Goal: Task Accomplishment & Management: Use online tool/utility

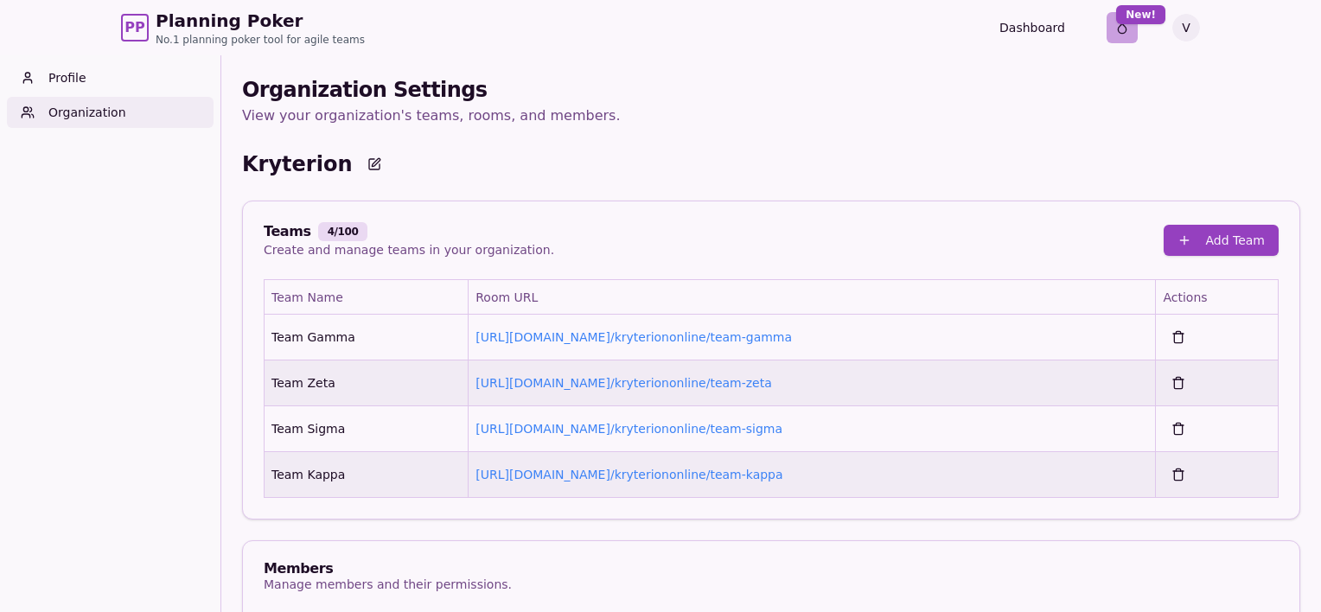
click at [1120, 24] on html "PP Planning Poker No.1 planning poker tool for agile teams Dashboard Toggle the…" at bounding box center [660, 540] width 1321 height 1081
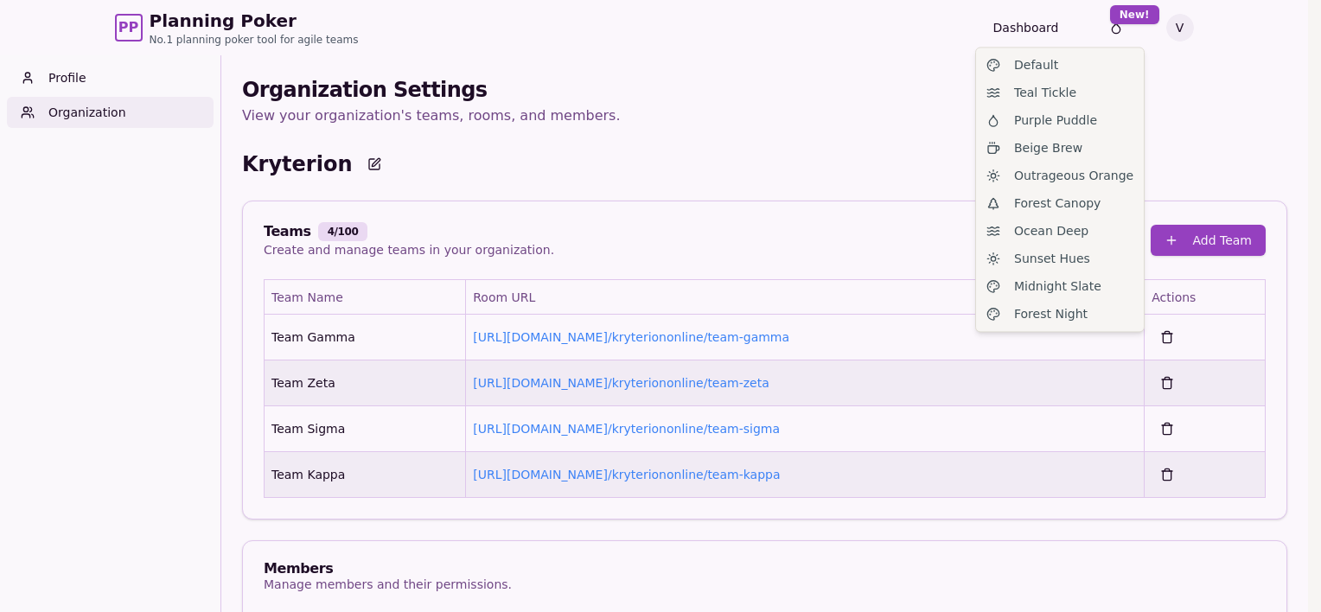
click at [864, 55] on html "PP Planning Poker No.1 planning poker tool for agile teams Dashboard Toggle the…" at bounding box center [660, 540] width 1321 height 1081
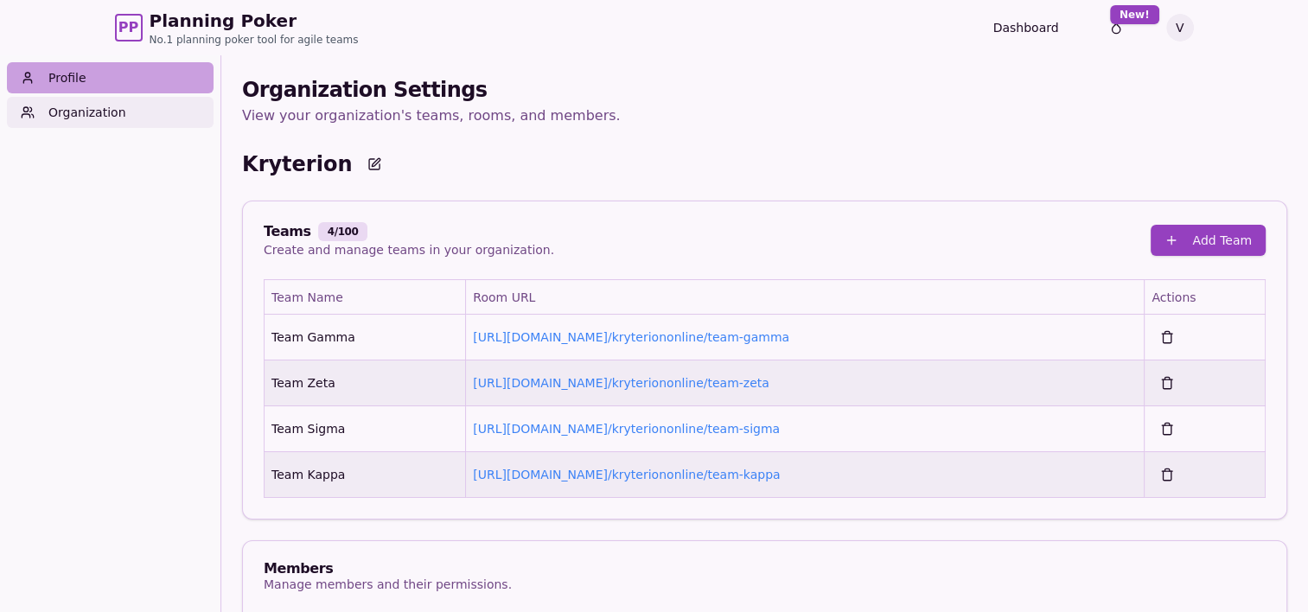
click at [80, 80] on link "Profile" at bounding box center [110, 77] width 207 height 31
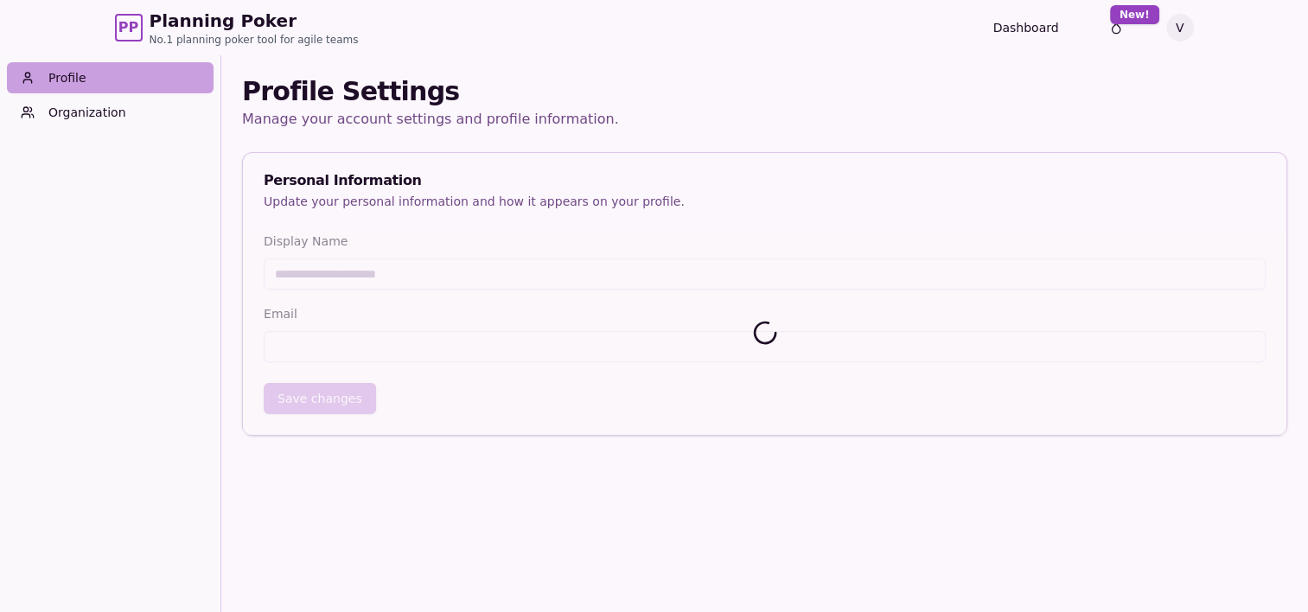
type input "***"
type input "**********"
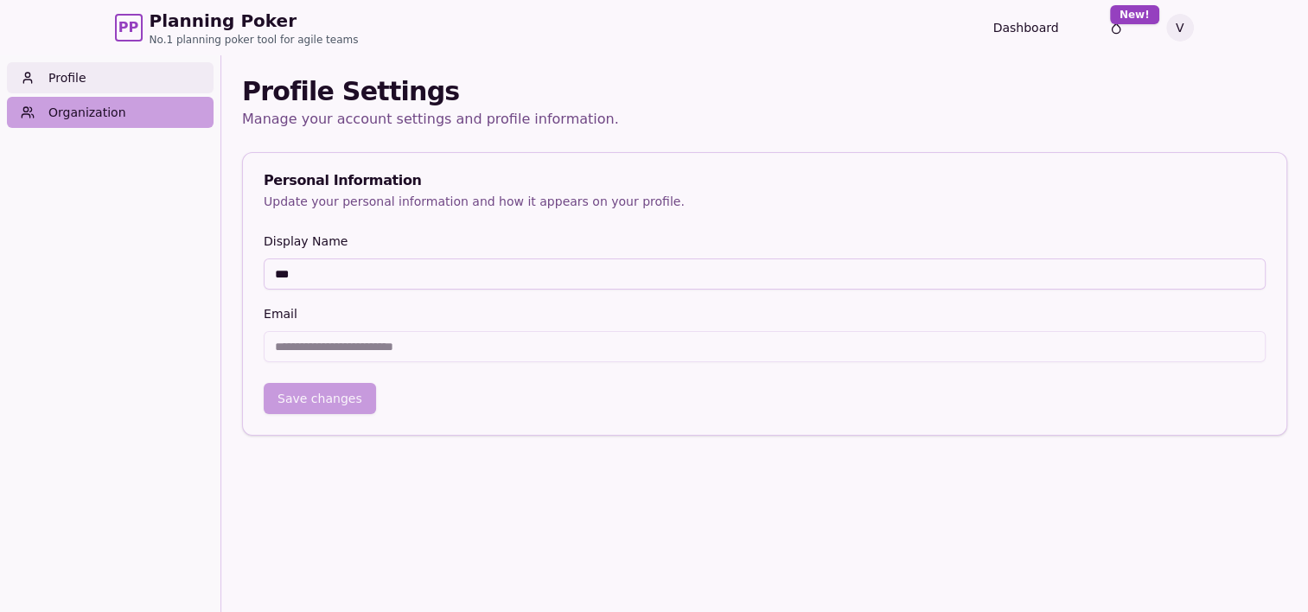
click at [74, 122] on link "Organization" at bounding box center [110, 112] width 207 height 31
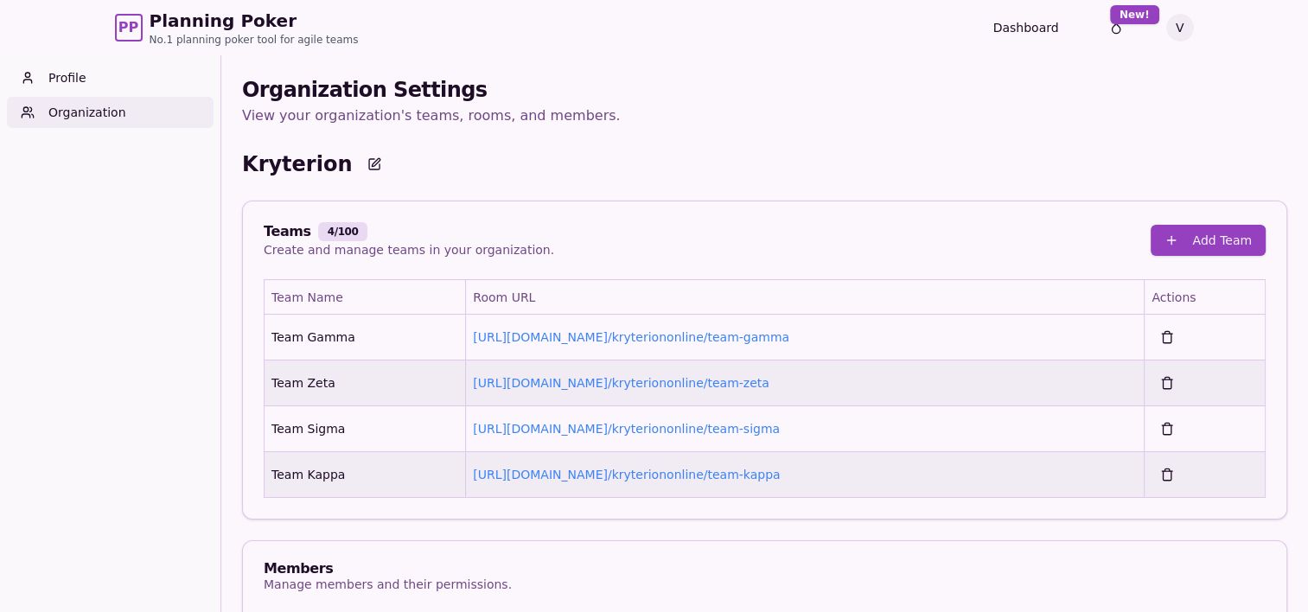
click at [301, 162] on p "Kryterion" at bounding box center [297, 164] width 110 height 28
click at [1105, 29] on html "PP Planning Poker No.1 planning poker tool for agile teams Dashboard Toggle the…" at bounding box center [654, 540] width 1308 height 1081
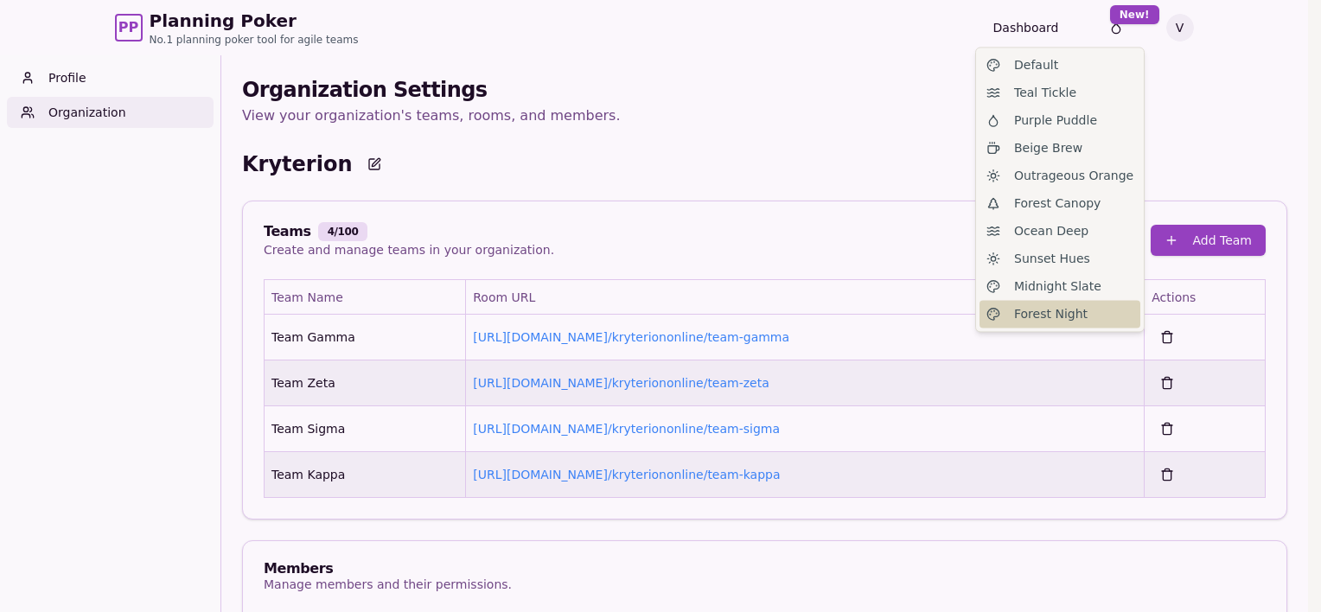
click at [1039, 311] on span "Forest Night" at bounding box center [1050, 313] width 73 height 17
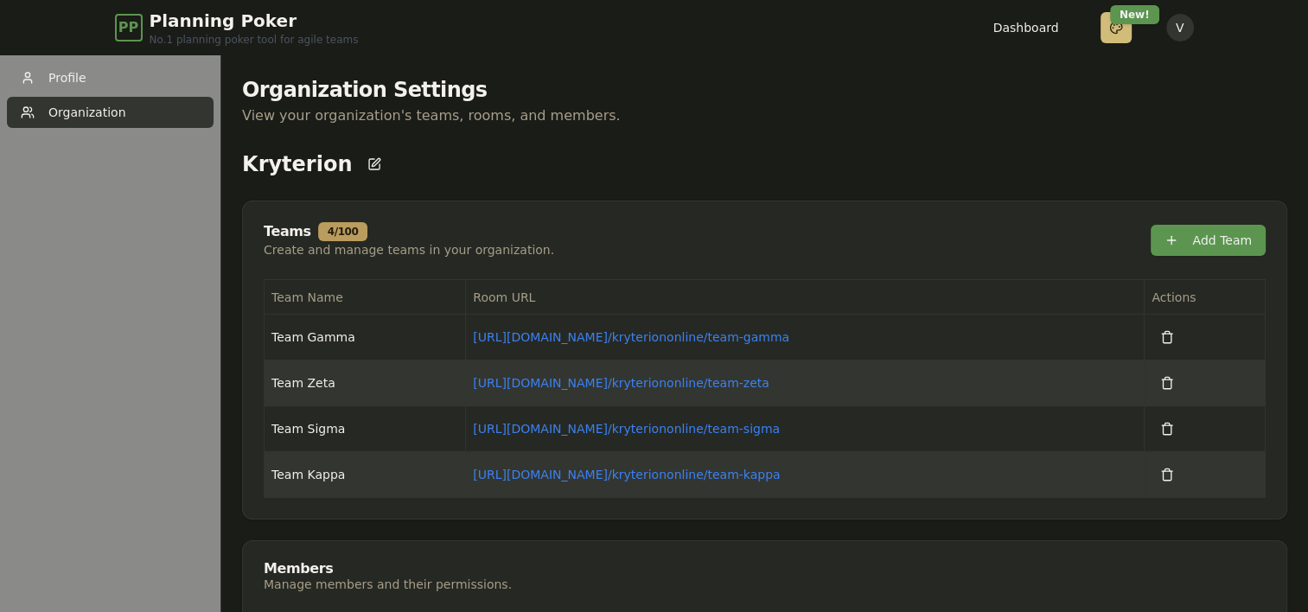
click at [1112, 23] on html "PP Planning Poker No.1 planning poker tool for agile teams Dashboard Toggle the…" at bounding box center [654, 540] width 1308 height 1081
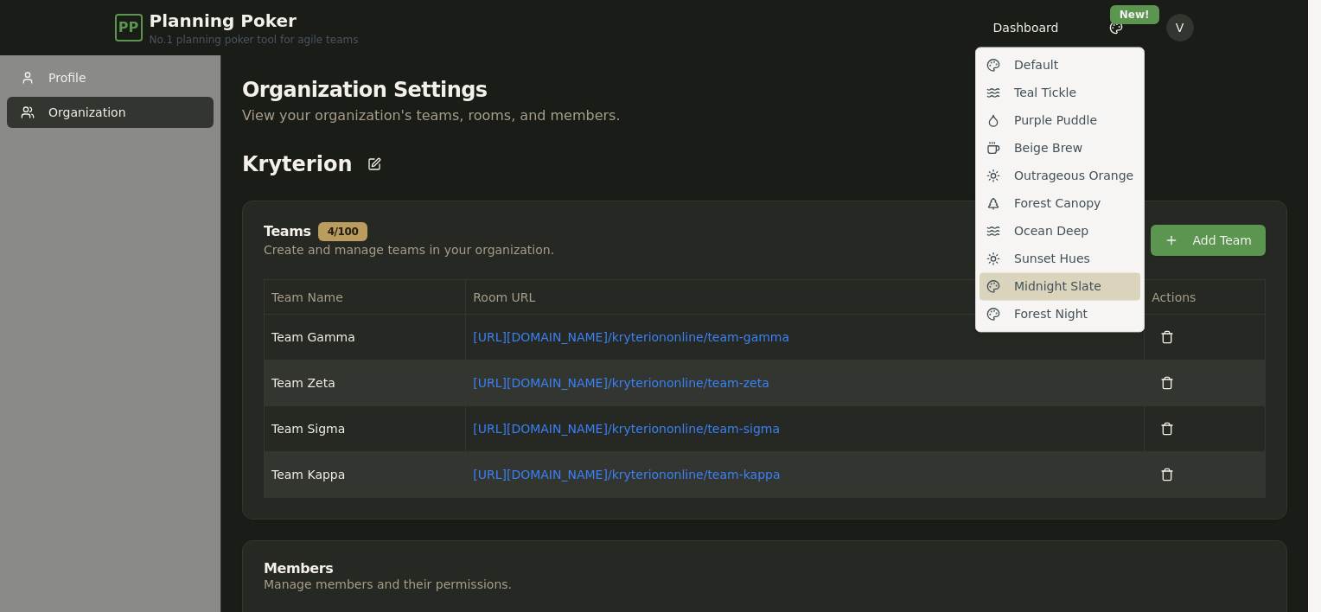
click at [1038, 294] on span "Midnight Slate" at bounding box center [1057, 285] width 87 height 17
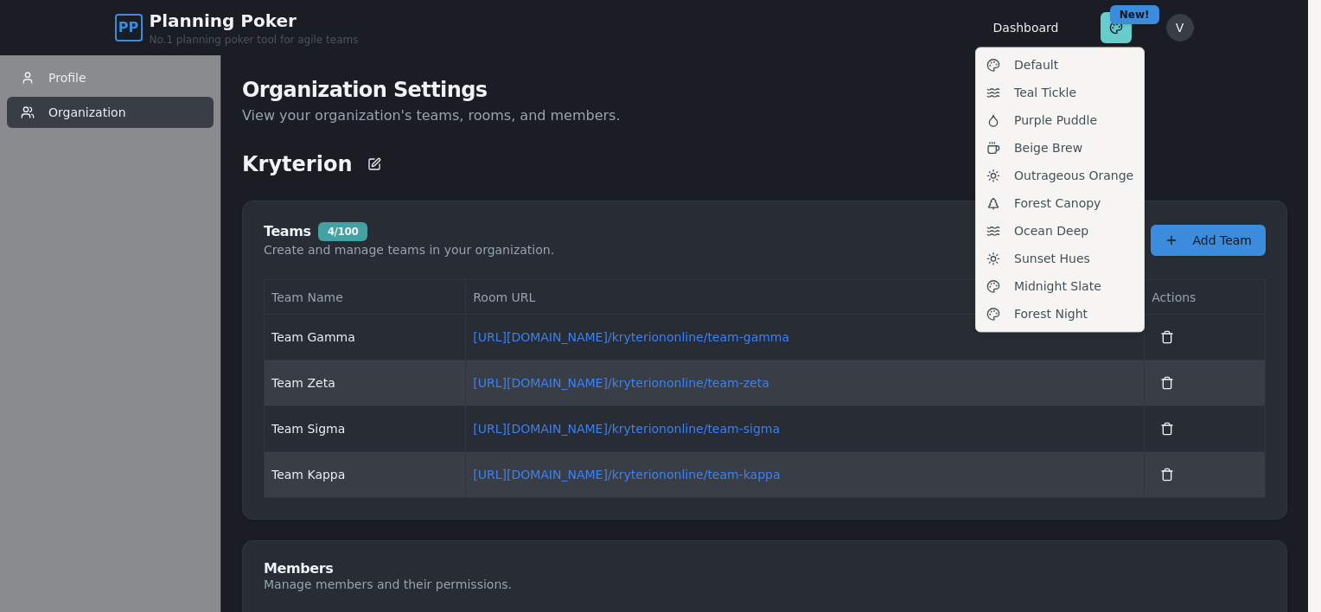
click at [1110, 25] on html "PP Planning Poker No.1 planning poker tool for agile teams Dashboard Toggle the…" at bounding box center [660, 540] width 1321 height 1081
click at [1065, 117] on span "Purple Puddle" at bounding box center [1055, 120] width 83 height 17
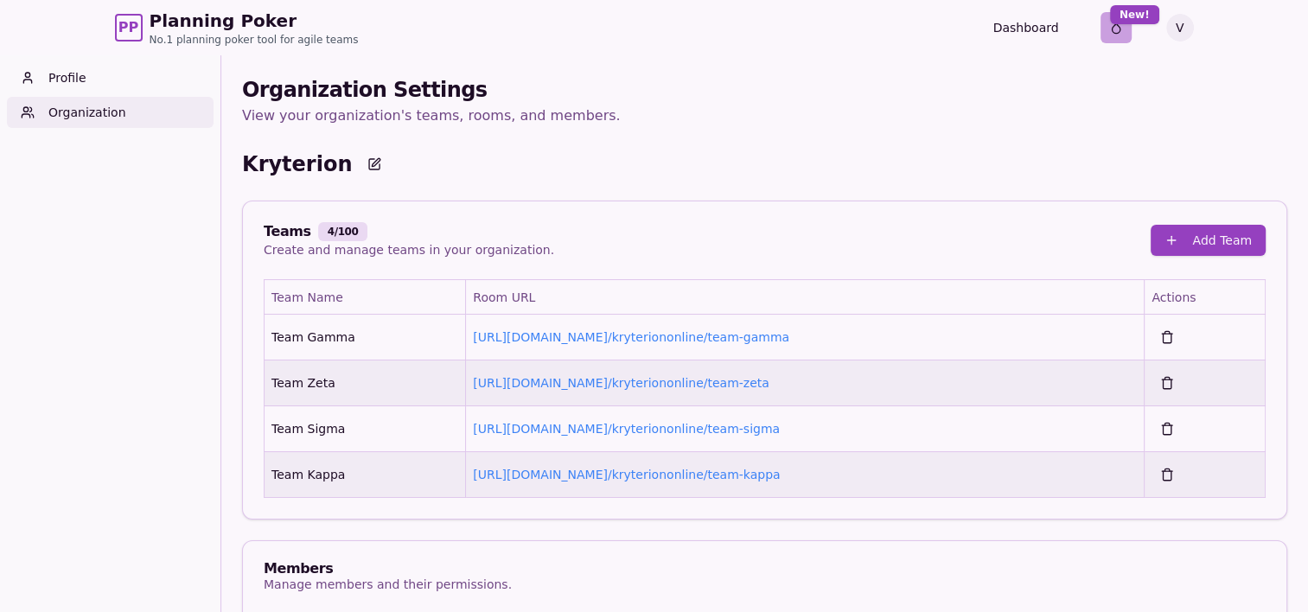
click at [1114, 28] on html "PP Planning Poker No.1 planning poker tool for agile teams Dashboard Toggle the…" at bounding box center [654, 540] width 1308 height 1081
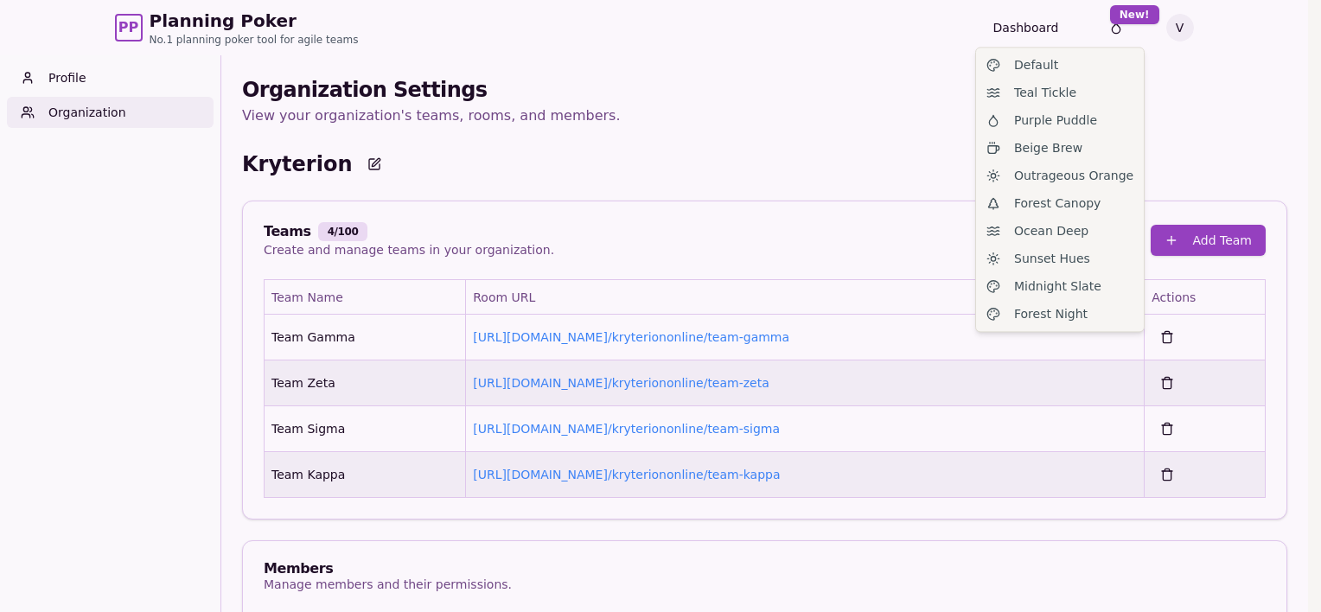
click at [1179, 20] on html "PP Planning Poker No.1 planning poker tool for agile teams Dashboard Toggle the…" at bounding box center [660, 540] width 1321 height 1081
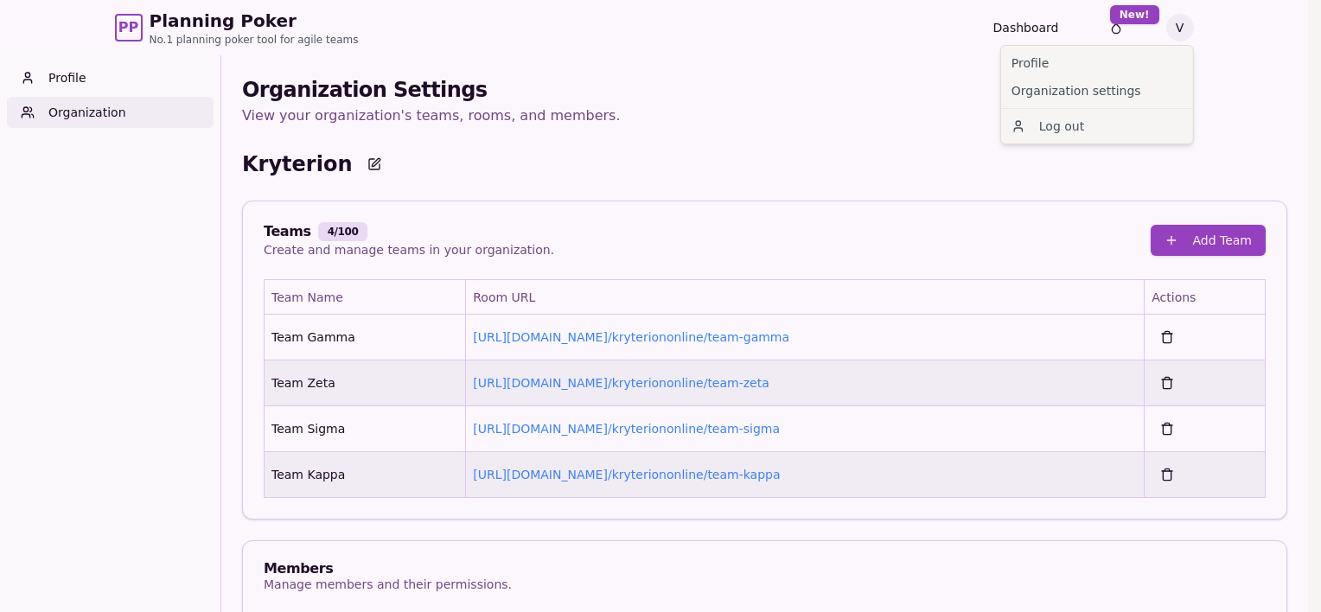
click at [1179, 20] on html "PP Planning Poker No.1 planning poker tool for agile teams Dashboard Toggle the…" at bounding box center [660, 540] width 1321 height 1081
click at [897, 98] on html "PP Planning Poker No.1 planning poker tool for agile teams Dashboard Toggle the…" at bounding box center [660, 540] width 1321 height 1081
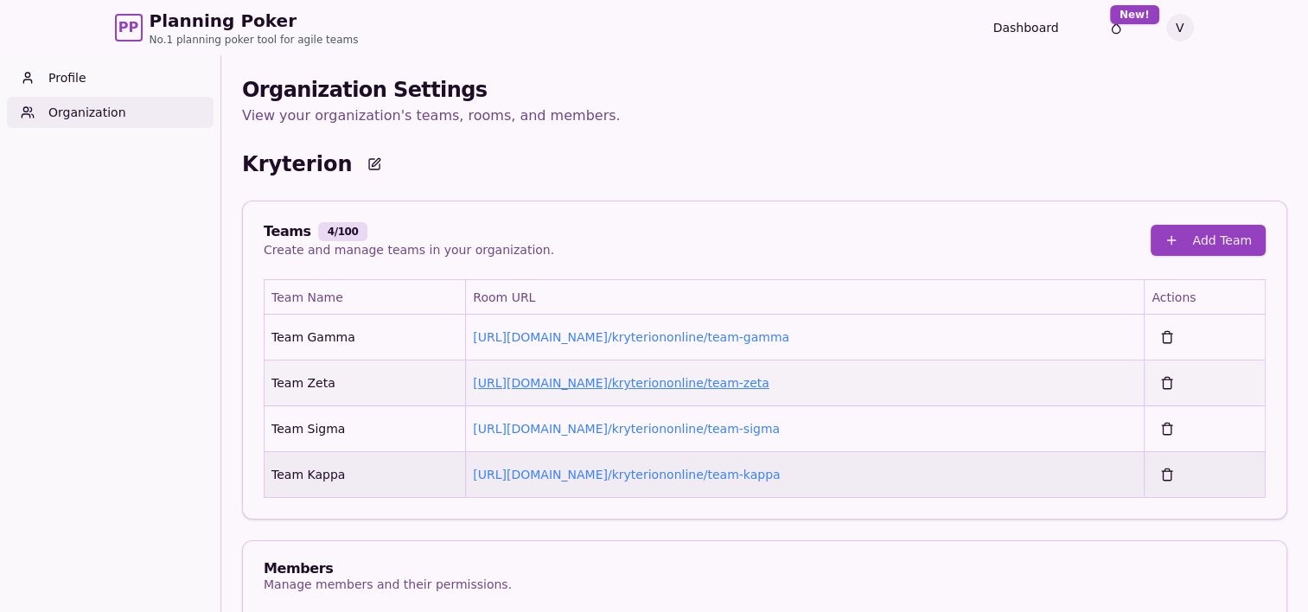
click at [712, 387] on link "https://planning-poker.com / kryteriononline/team-zeta" at bounding box center [621, 383] width 297 height 14
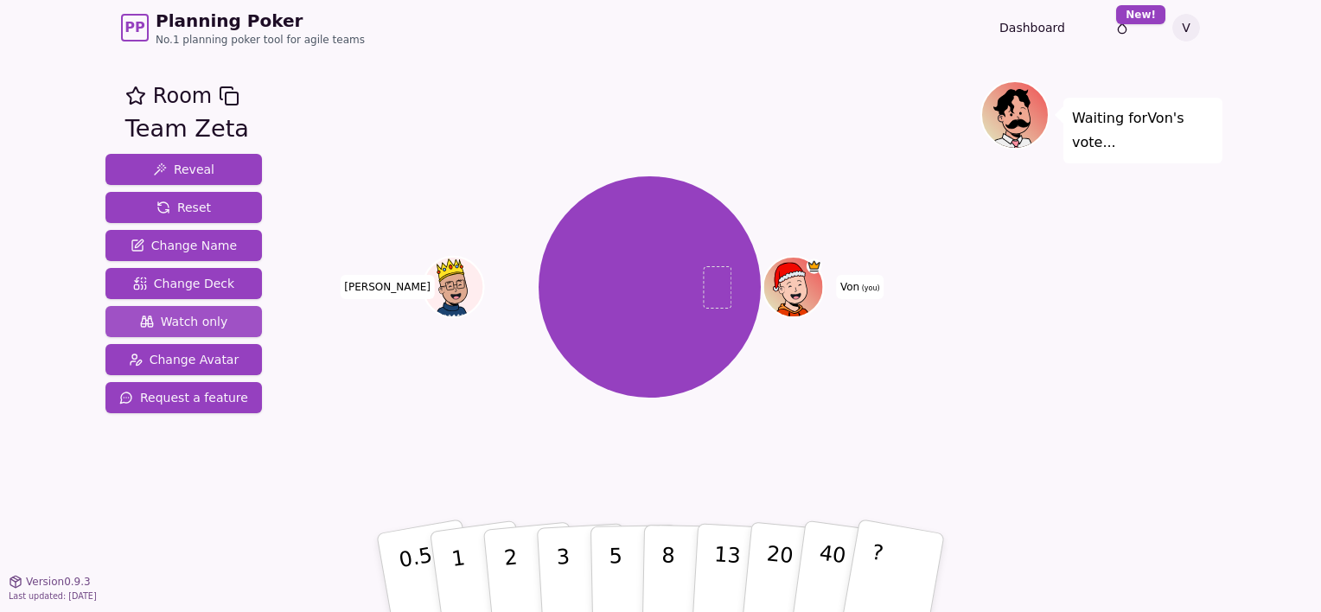
click at [180, 320] on span "Watch only" at bounding box center [184, 321] width 88 height 17
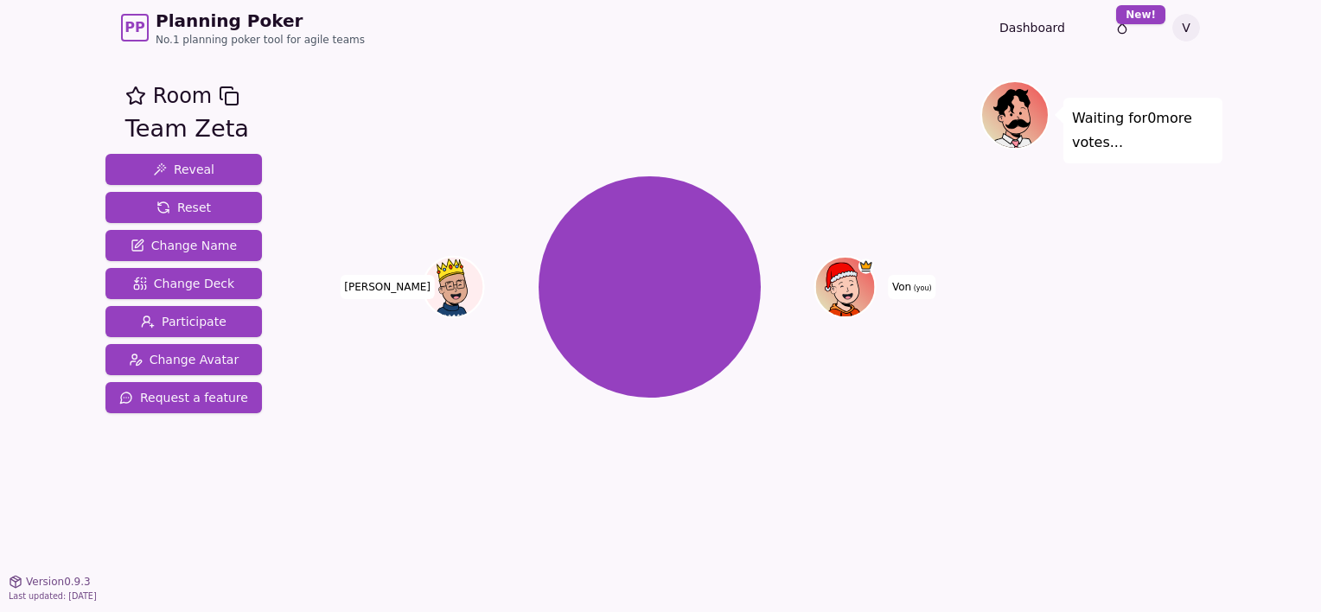
click at [850, 297] on circle at bounding box center [849, 301] width 8 height 8
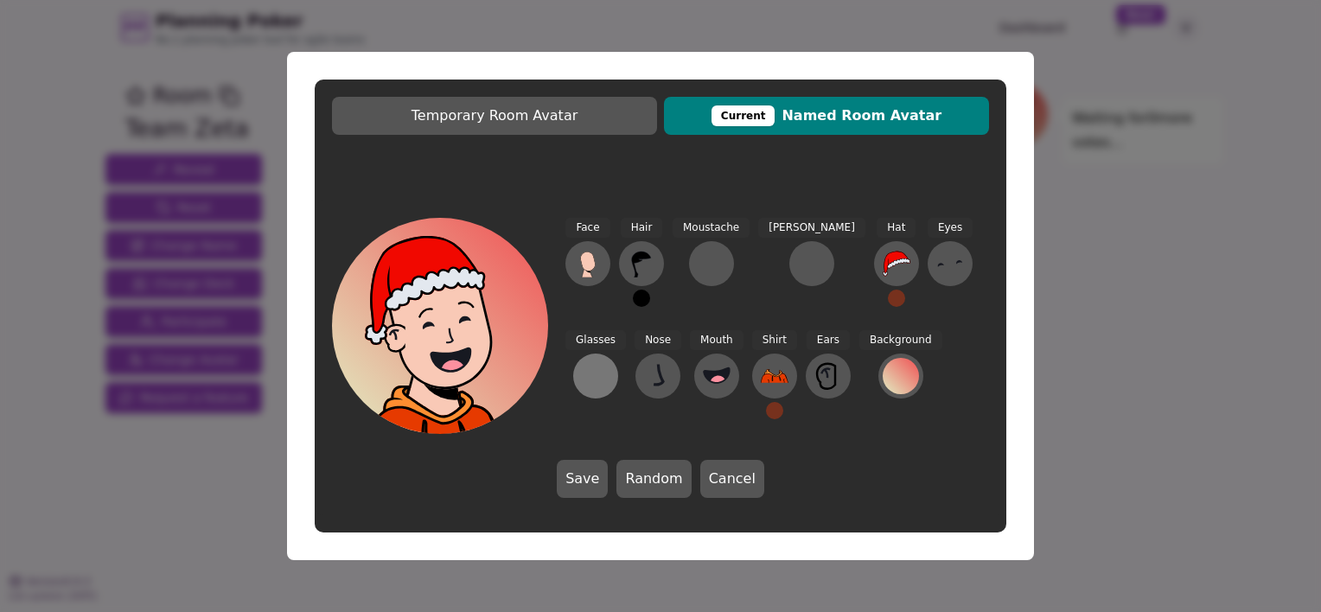
click at [609, 362] on div at bounding box center [596, 376] width 28 height 28
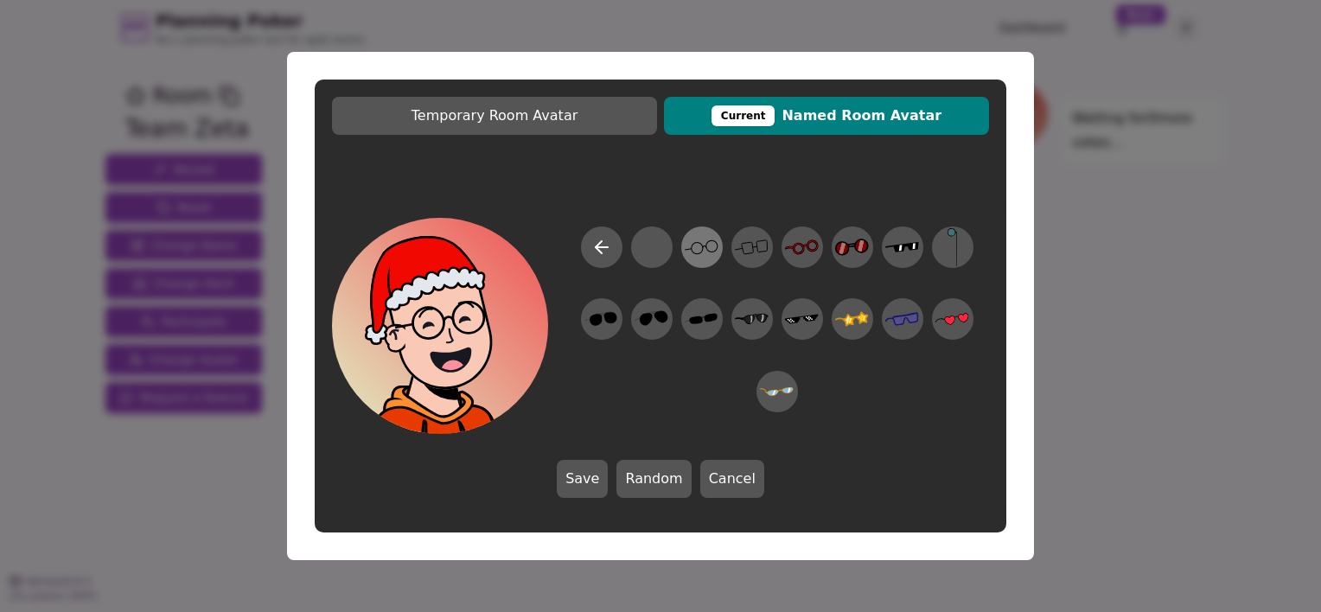
click at [705, 236] on icon at bounding box center [702, 247] width 34 height 39
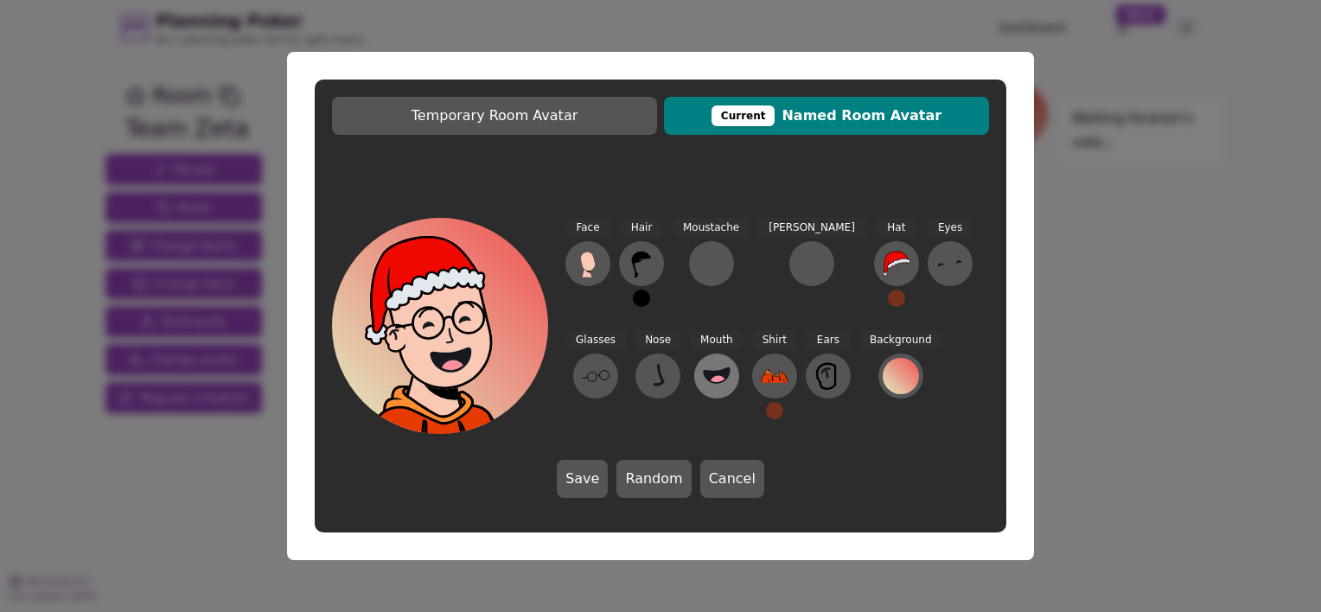
click at [704, 373] on icon at bounding box center [717, 374] width 26 height 15
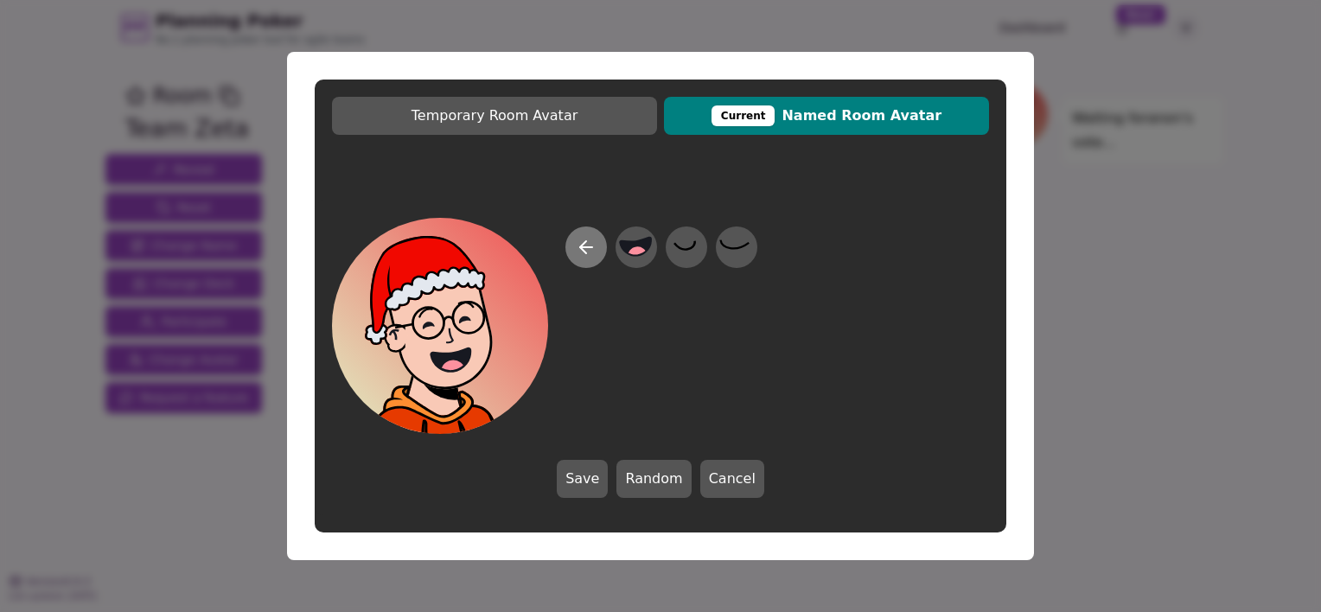
click at [581, 254] on icon at bounding box center [586, 247] width 21 height 21
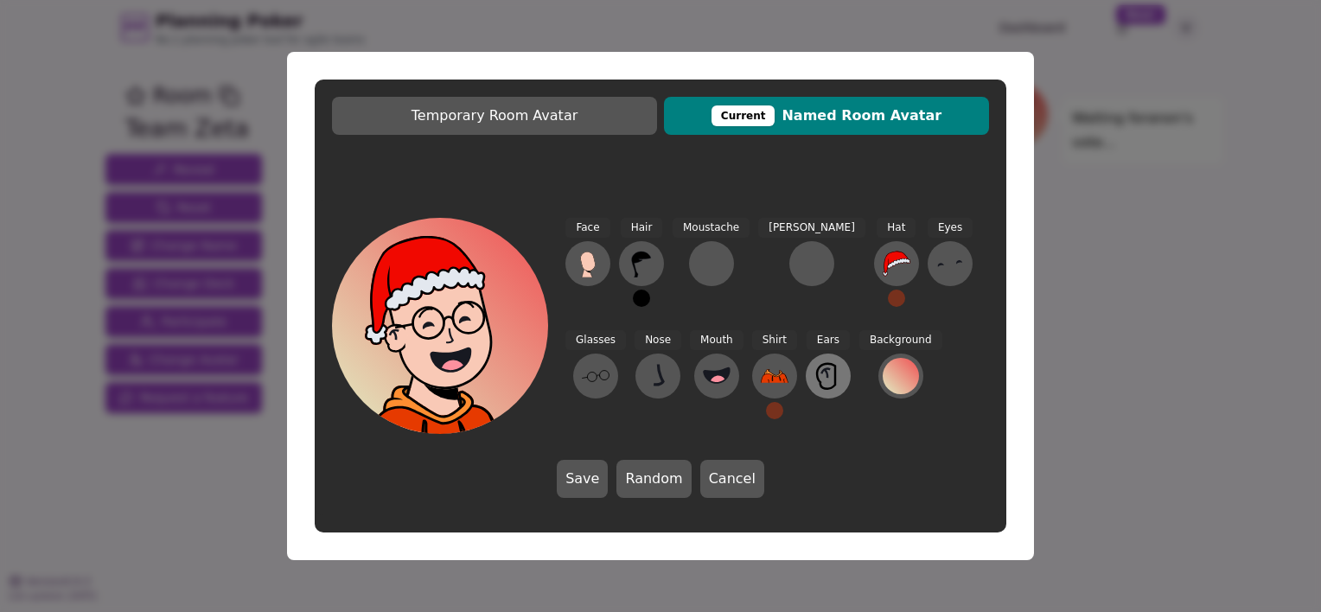
click at [814, 374] on icon at bounding box center [828, 376] width 28 height 28
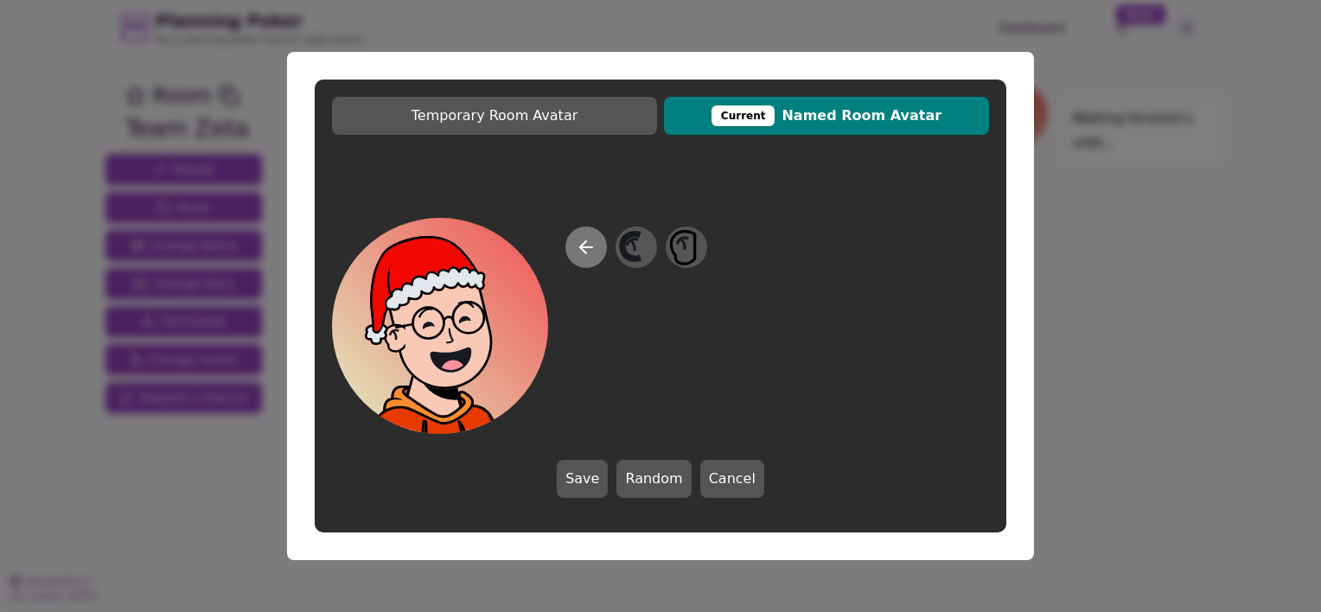
click at [584, 239] on icon at bounding box center [586, 247] width 21 height 21
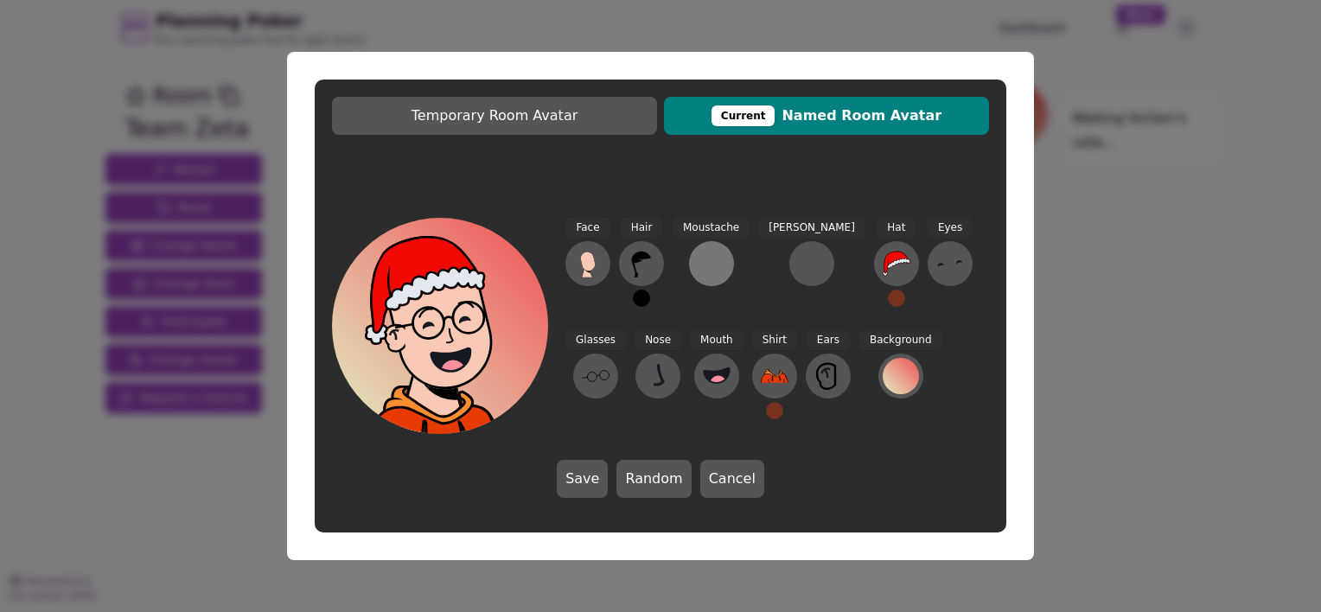
click at [706, 262] on div at bounding box center [712, 264] width 28 height 28
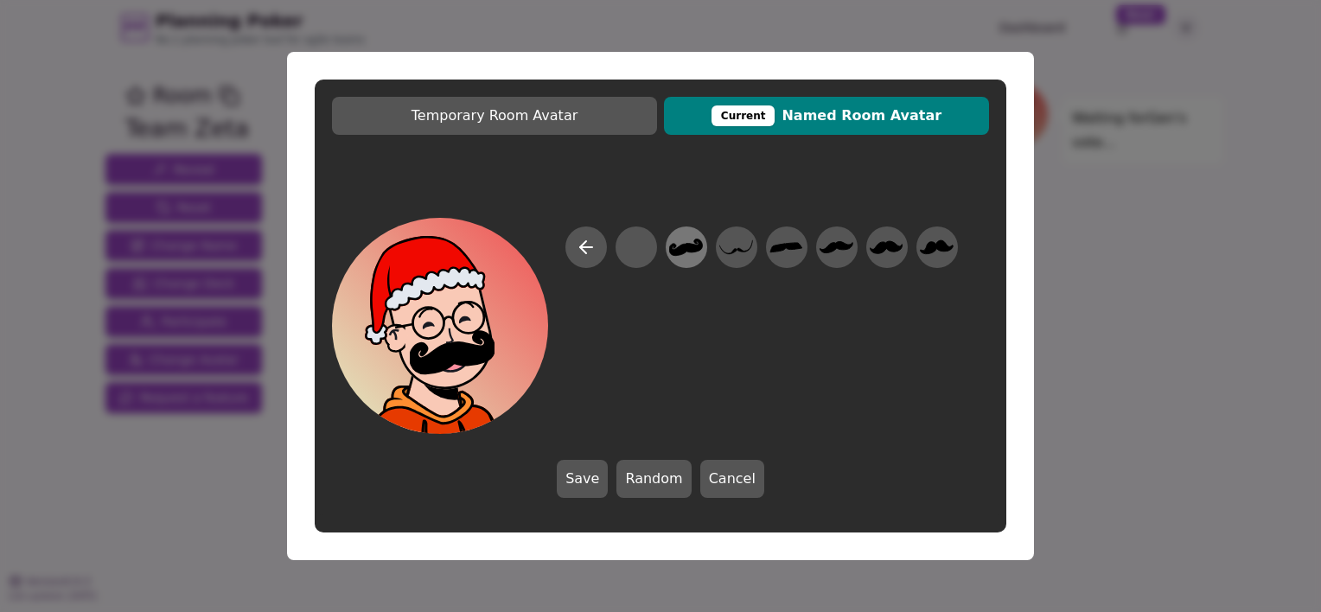
click at [687, 243] on icon at bounding box center [686, 247] width 34 height 17
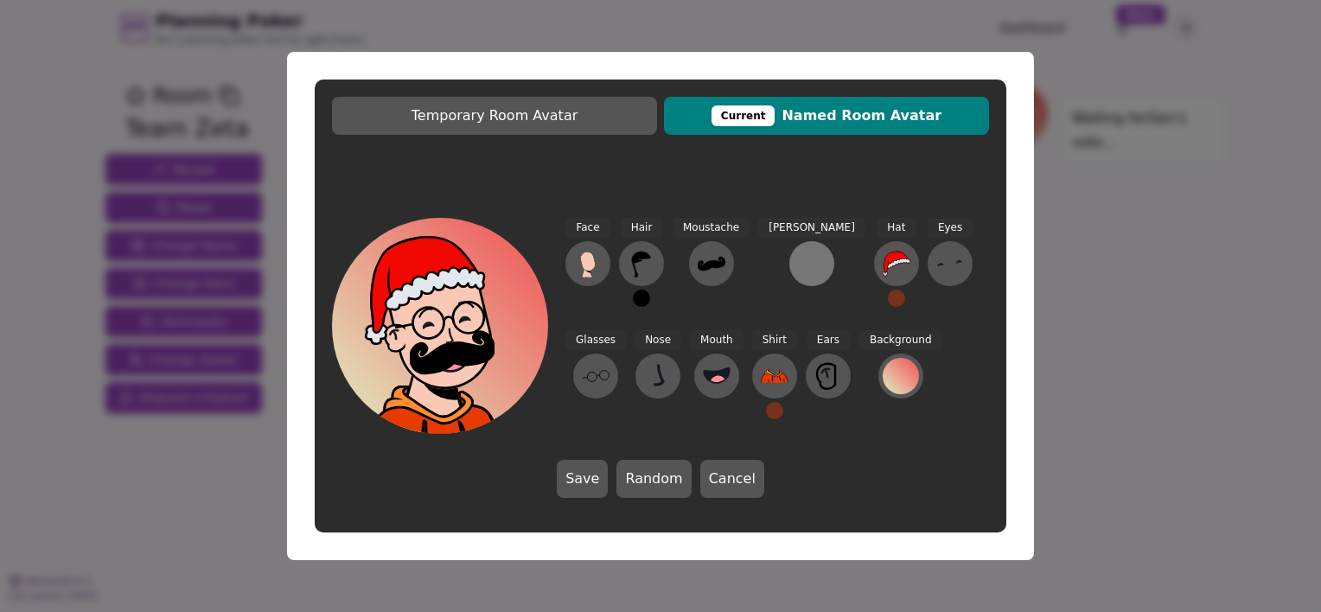
click at [789, 270] on button at bounding box center [811, 263] width 45 height 45
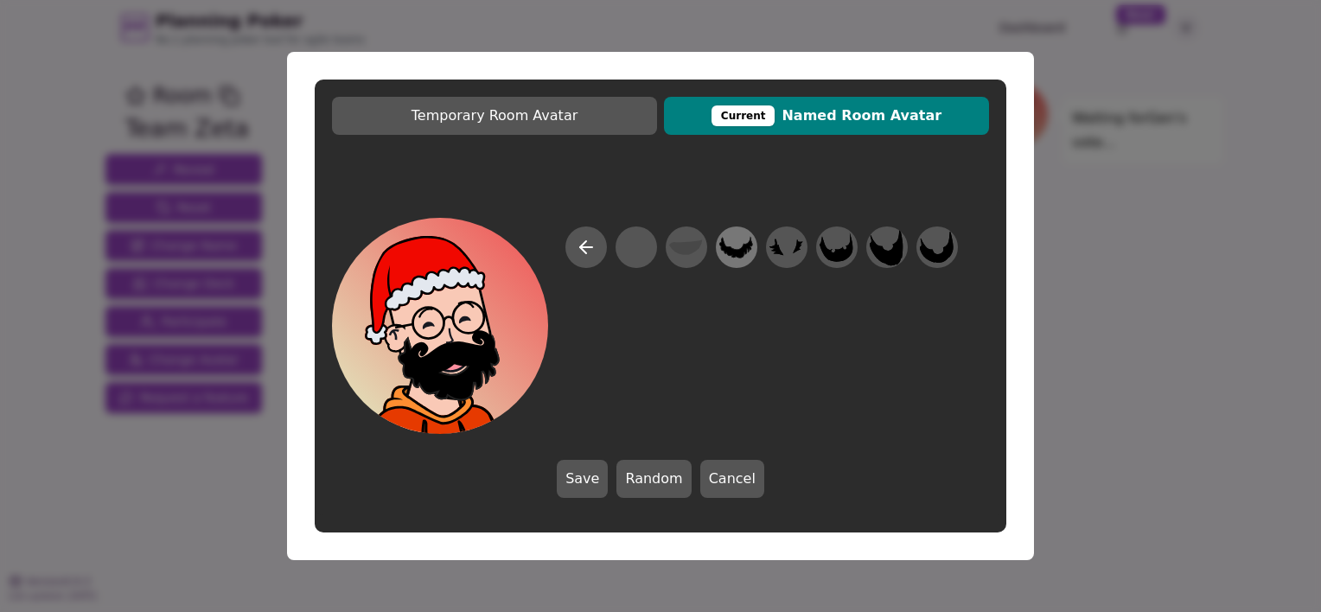
click at [730, 246] on icon at bounding box center [736, 247] width 35 height 24
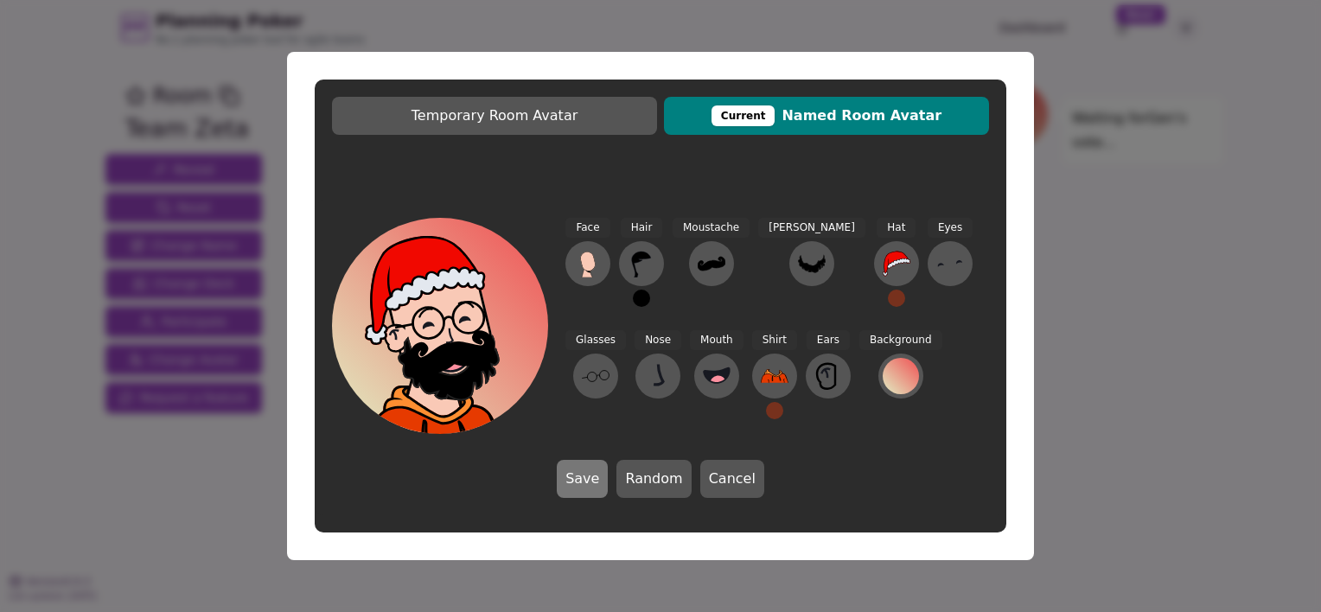
click at [586, 479] on button "Save" at bounding box center [582, 479] width 51 height 38
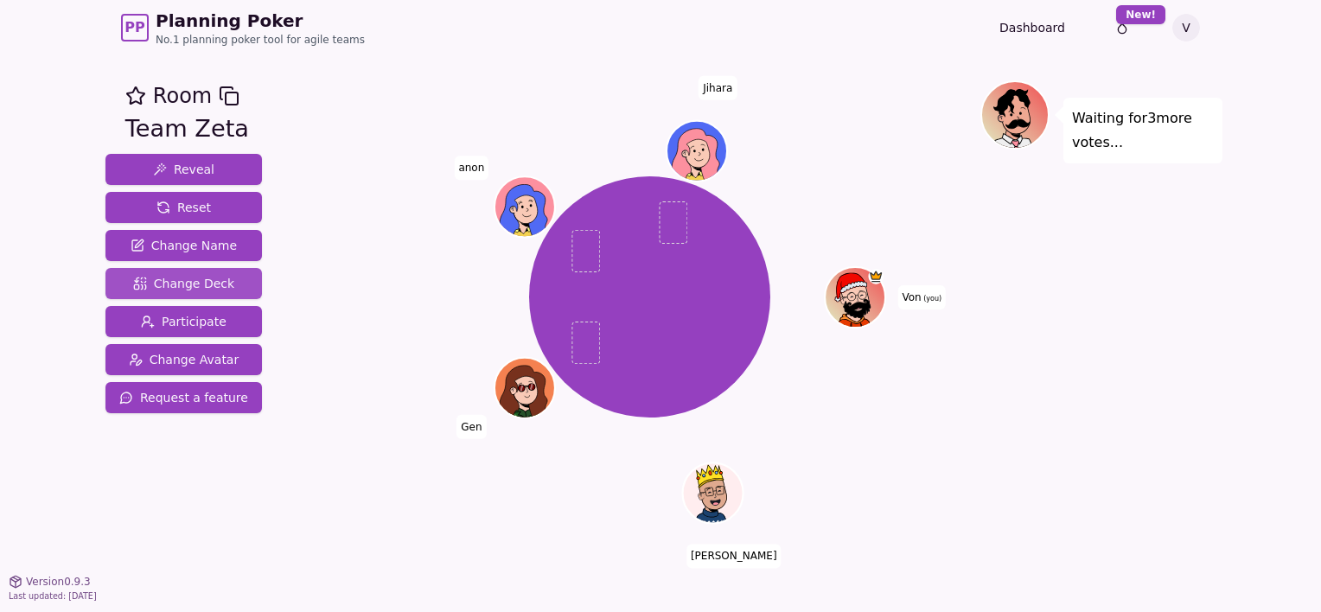
click at [176, 280] on span "Change Deck" at bounding box center [183, 283] width 101 height 17
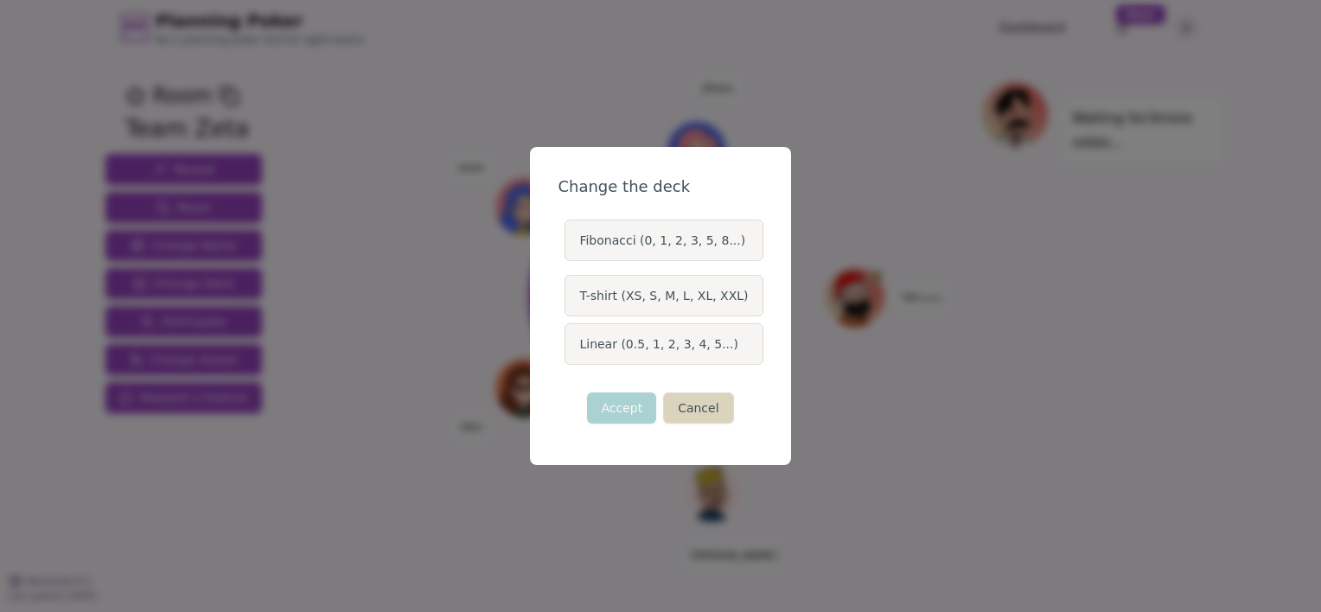
click at [707, 405] on button "Cancel" at bounding box center [698, 407] width 70 height 31
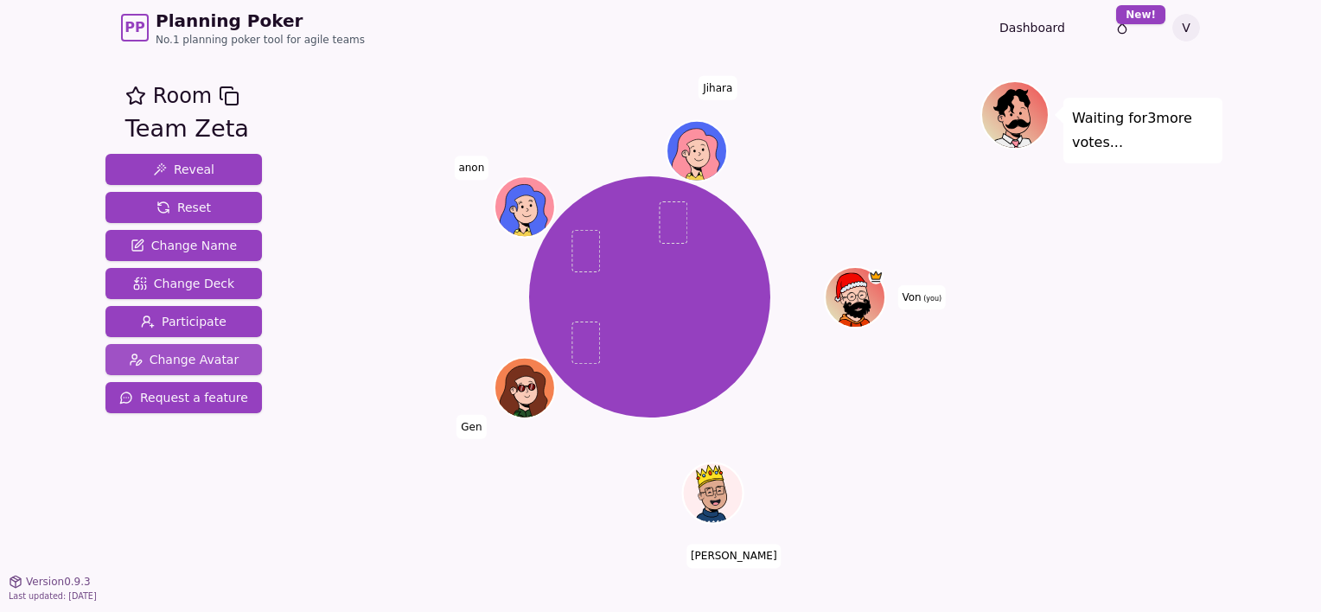
click at [210, 360] on span "Change Avatar" at bounding box center [184, 359] width 111 height 17
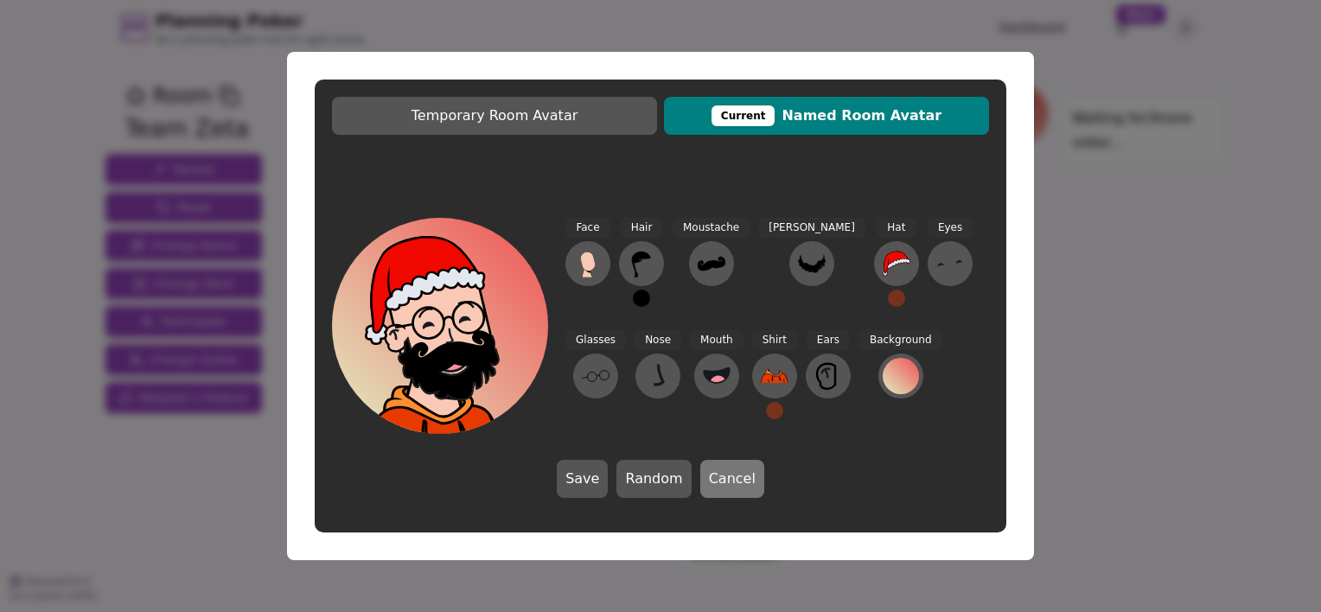
click at [731, 481] on button "Cancel" at bounding box center [732, 479] width 64 height 38
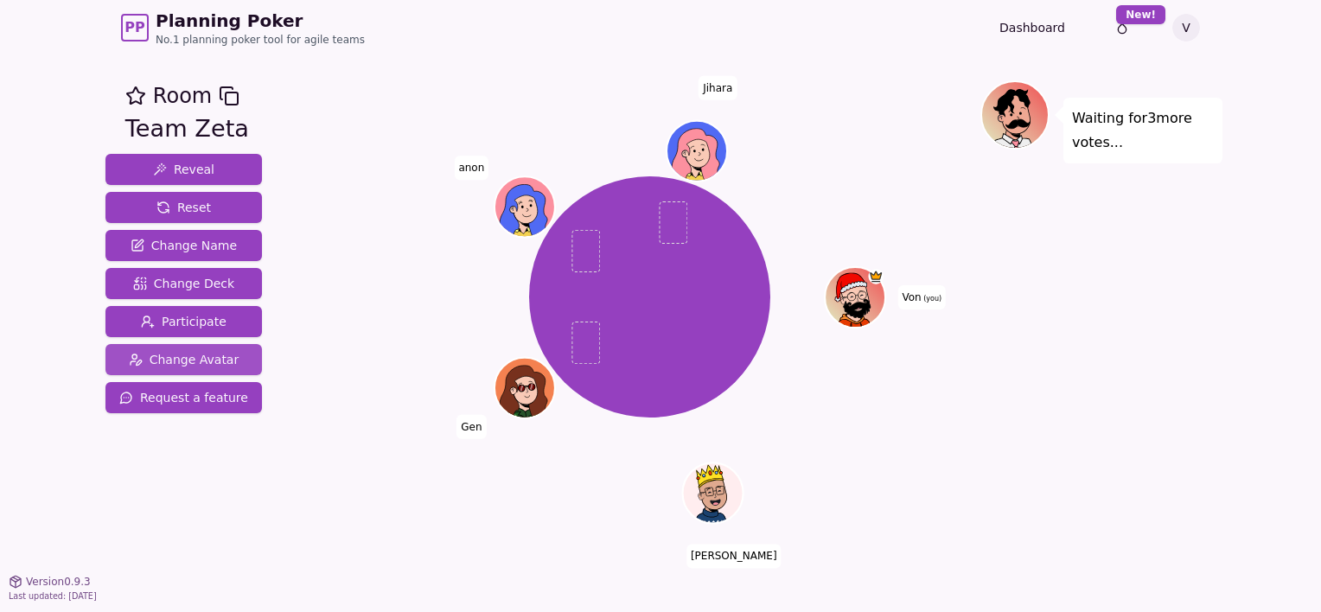
click at [212, 363] on span "Change Avatar" at bounding box center [184, 359] width 111 height 17
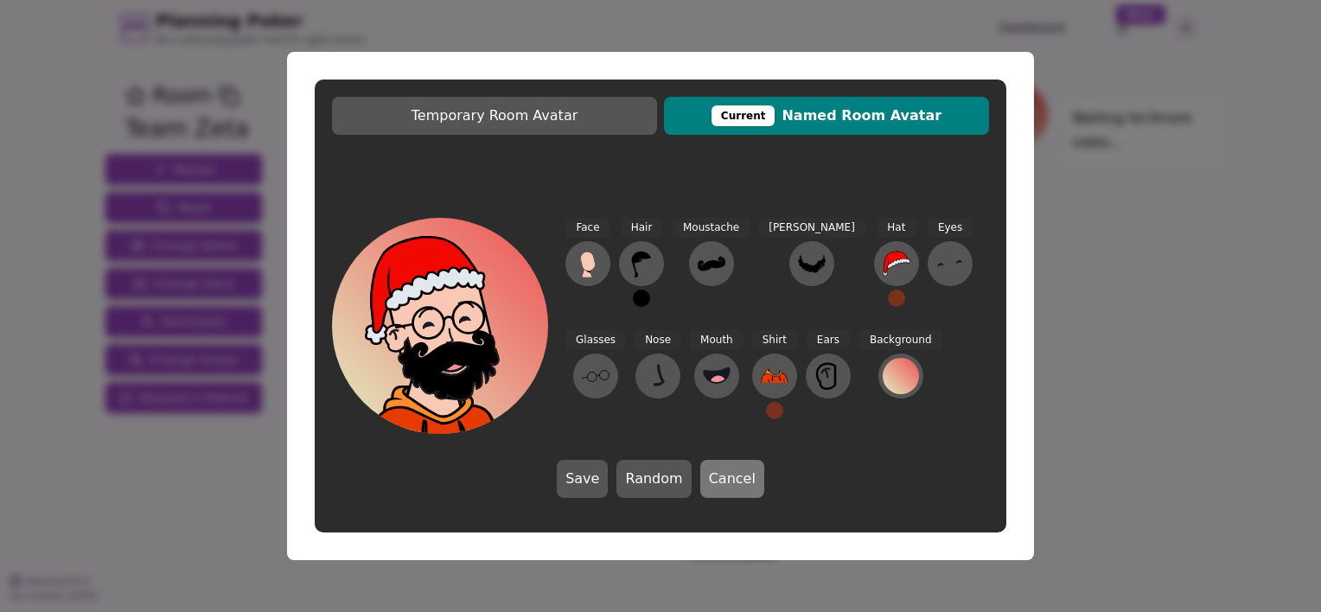
click at [716, 476] on button "Cancel" at bounding box center [732, 479] width 64 height 38
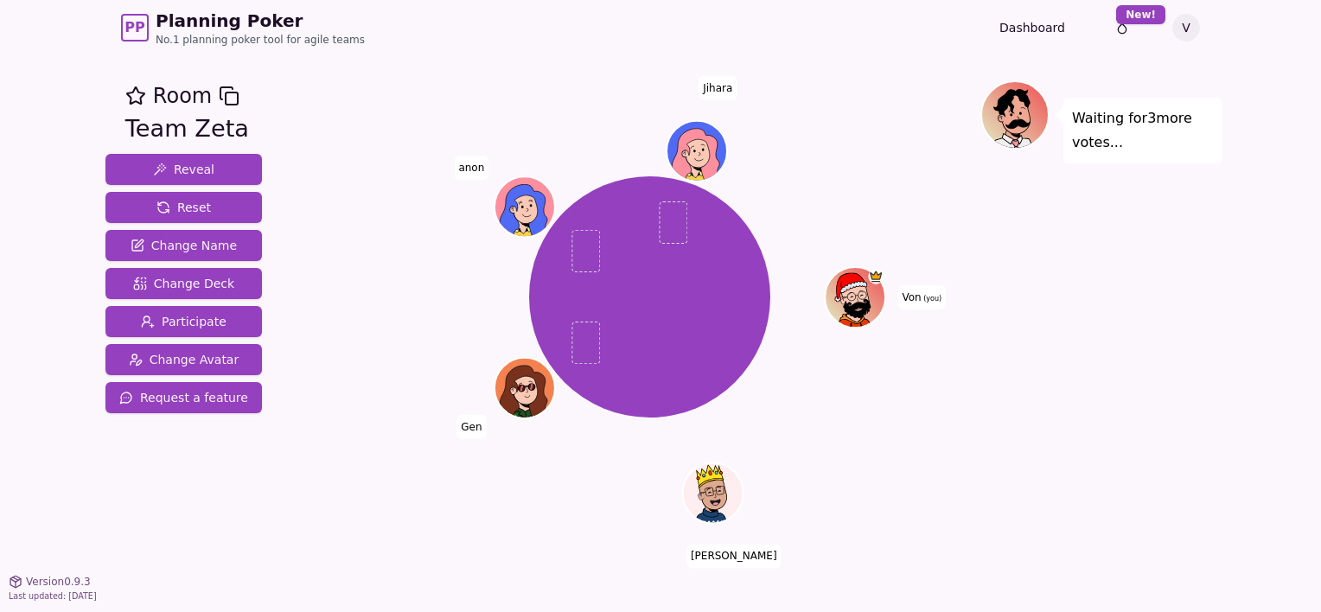
click at [226, 95] on rect at bounding box center [232, 98] width 12 height 12
click at [871, 305] on icon at bounding box center [858, 307] width 29 height 19
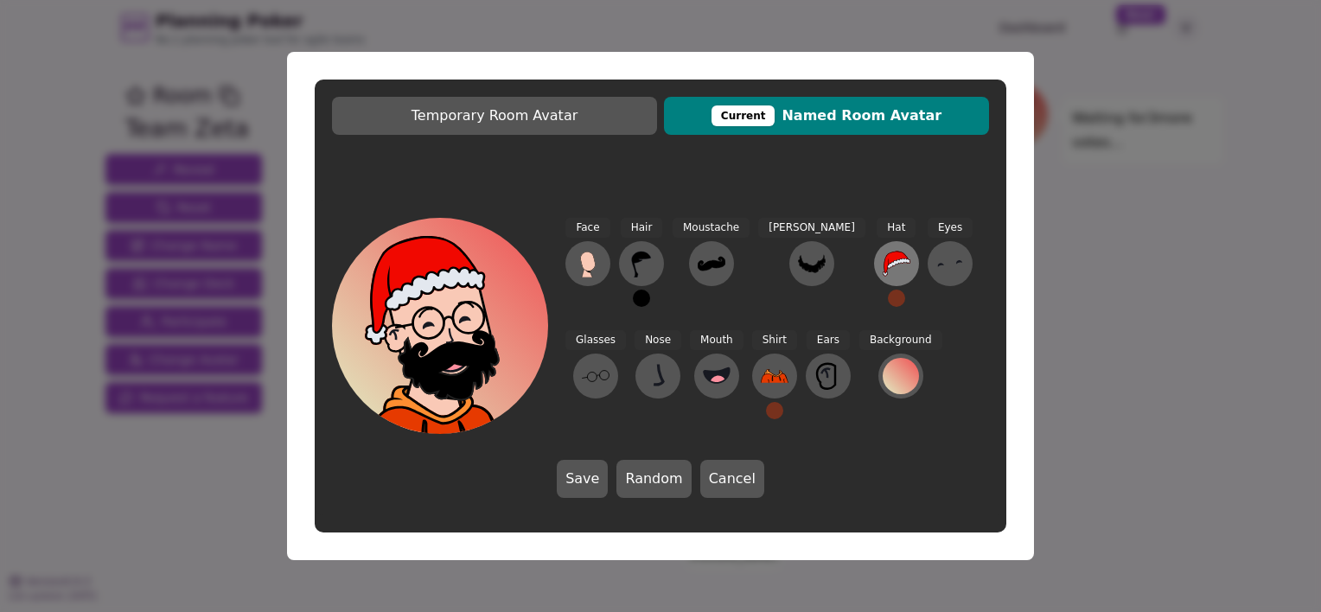
click at [883, 274] on icon at bounding box center [897, 264] width 28 height 28
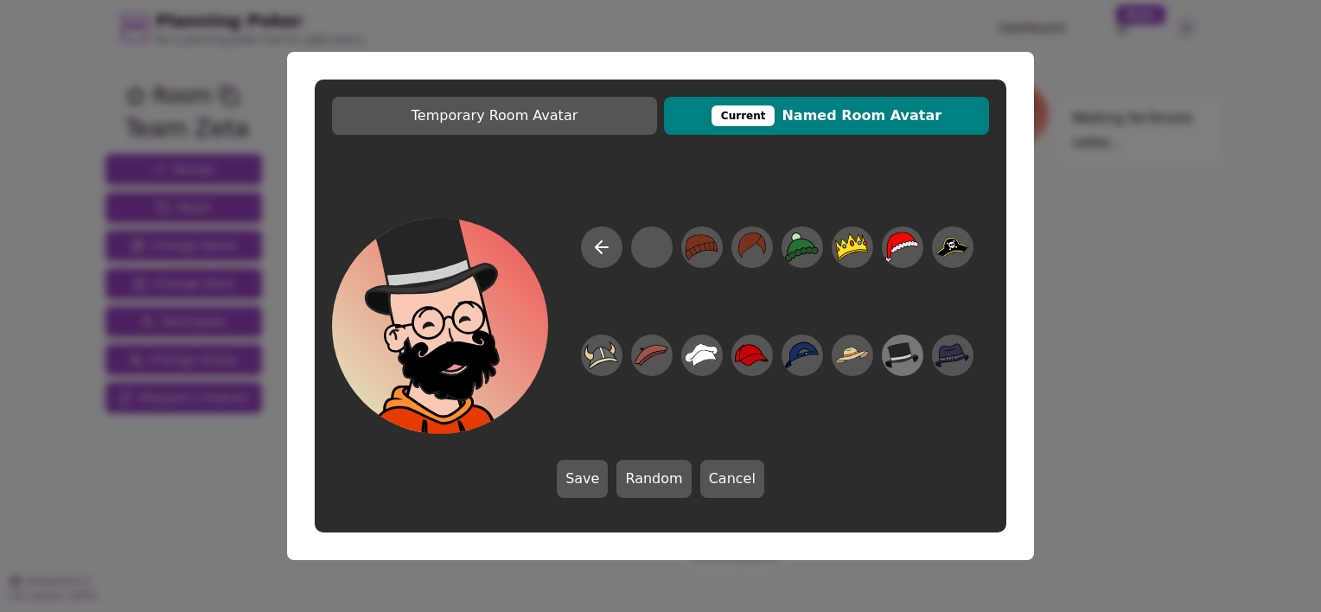
click at [896, 351] on icon at bounding box center [902, 355] width 34 height 26
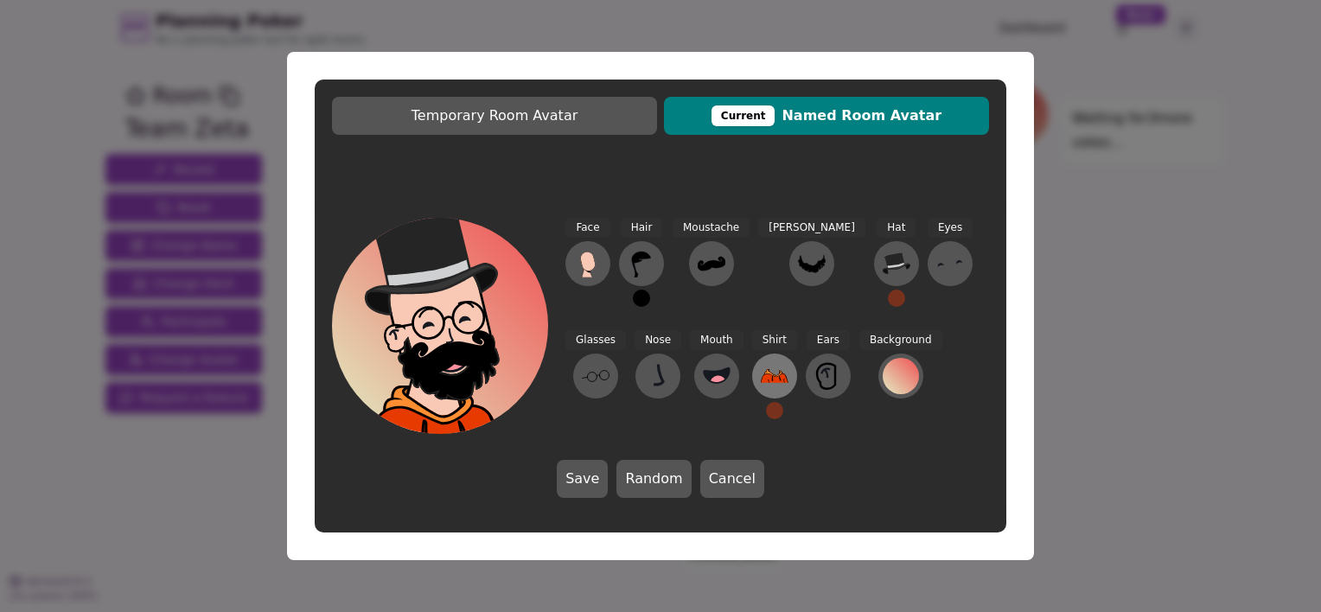
click at [761, 382] on icon at bounding box center [775, 375] width 28 height 13
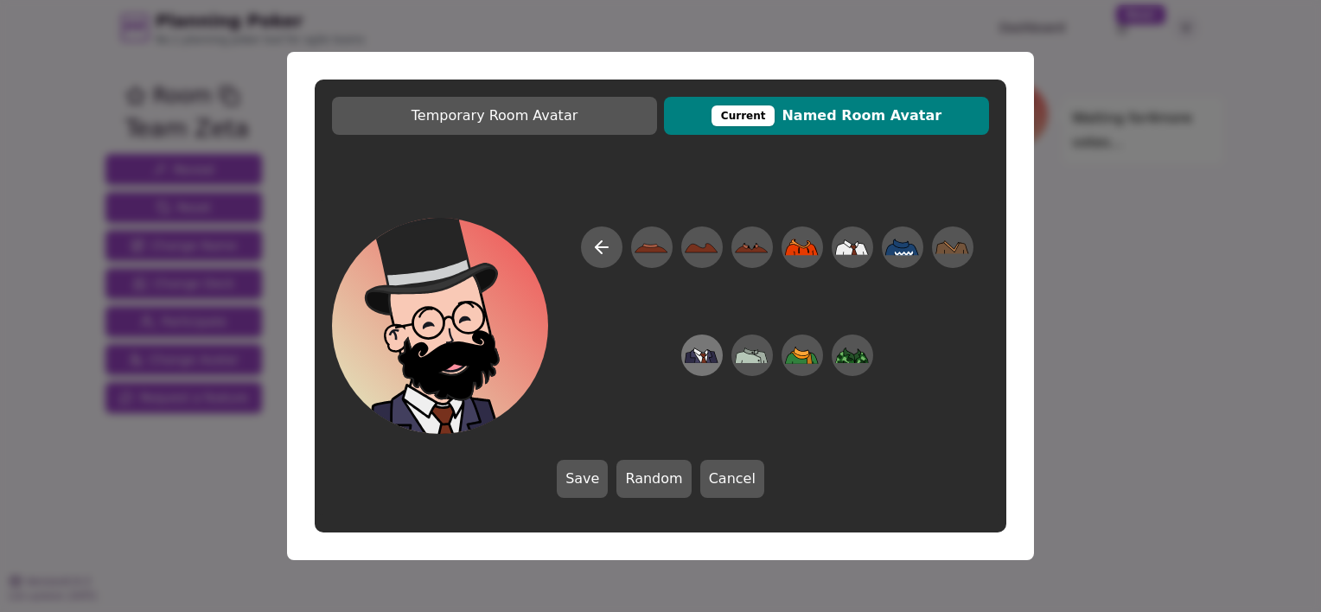
click at [701, 356] on icon at bounding box center [699, 358] width 9 height 10
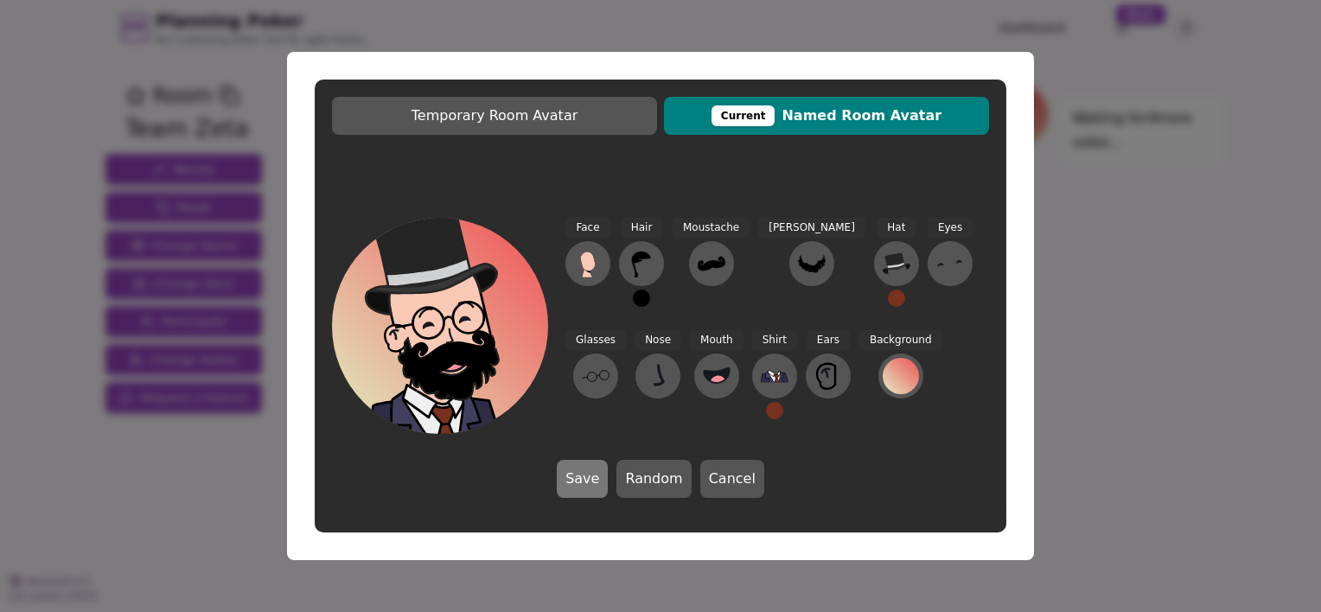
click at [585, 477] on button "Save" at bounding box center [582, 479] width 51 height 38
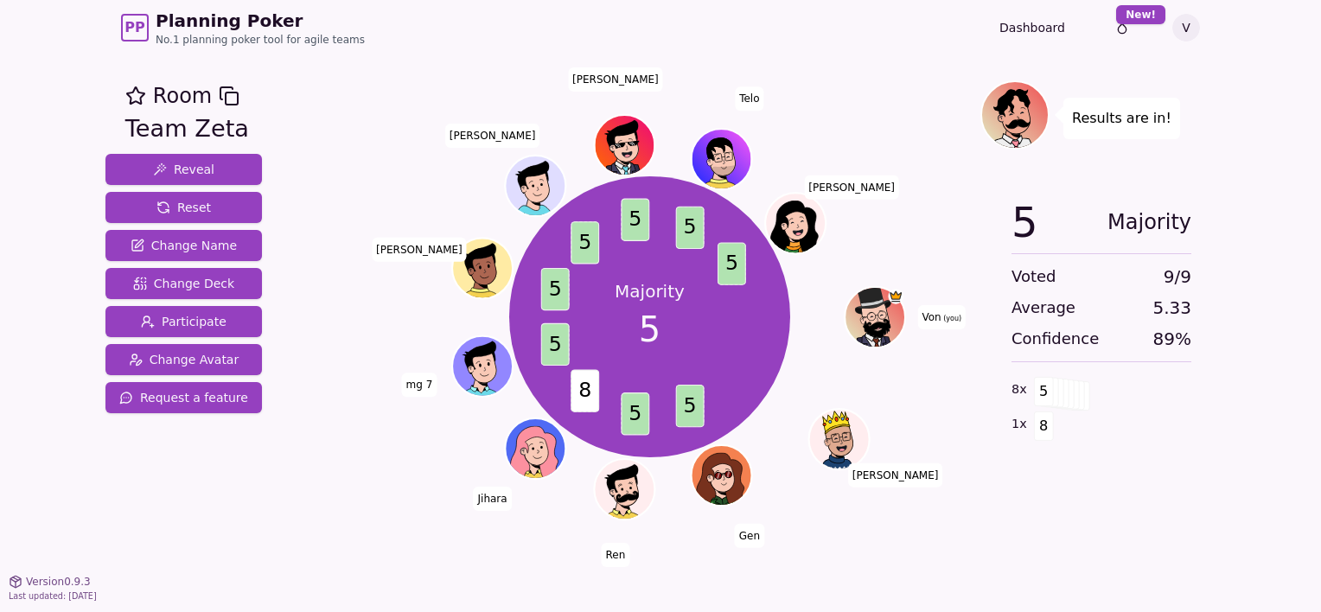
click at [878, 306] on icon at bounding box center [873, 301] width 36 height 28
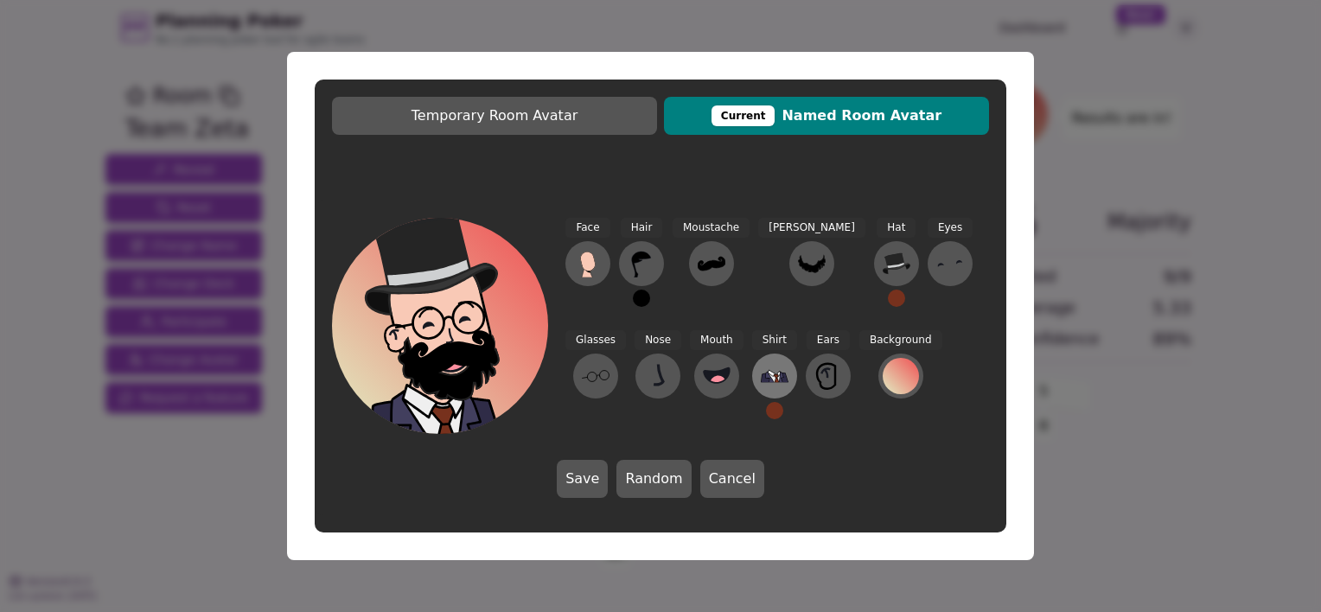
click at [761, 380] on icon at bounding box center [775, 376] width 28 height 28
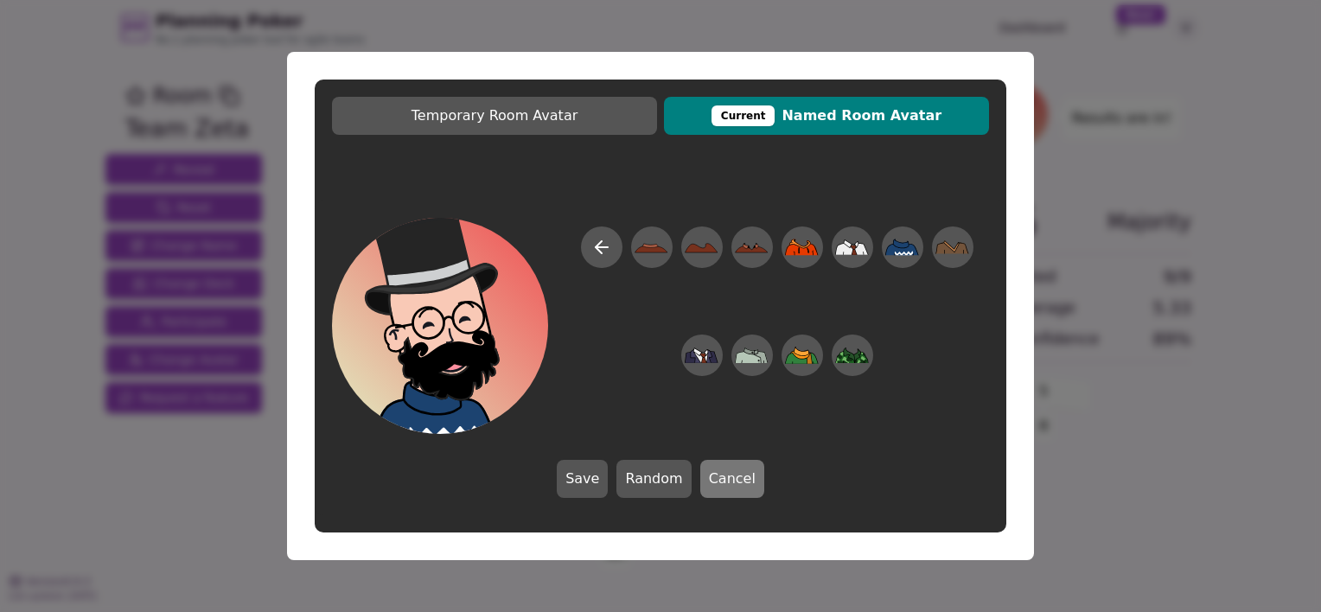
click at [730, 470] on button "Cancel" at bounding box center [732, 479] width 64 height 38
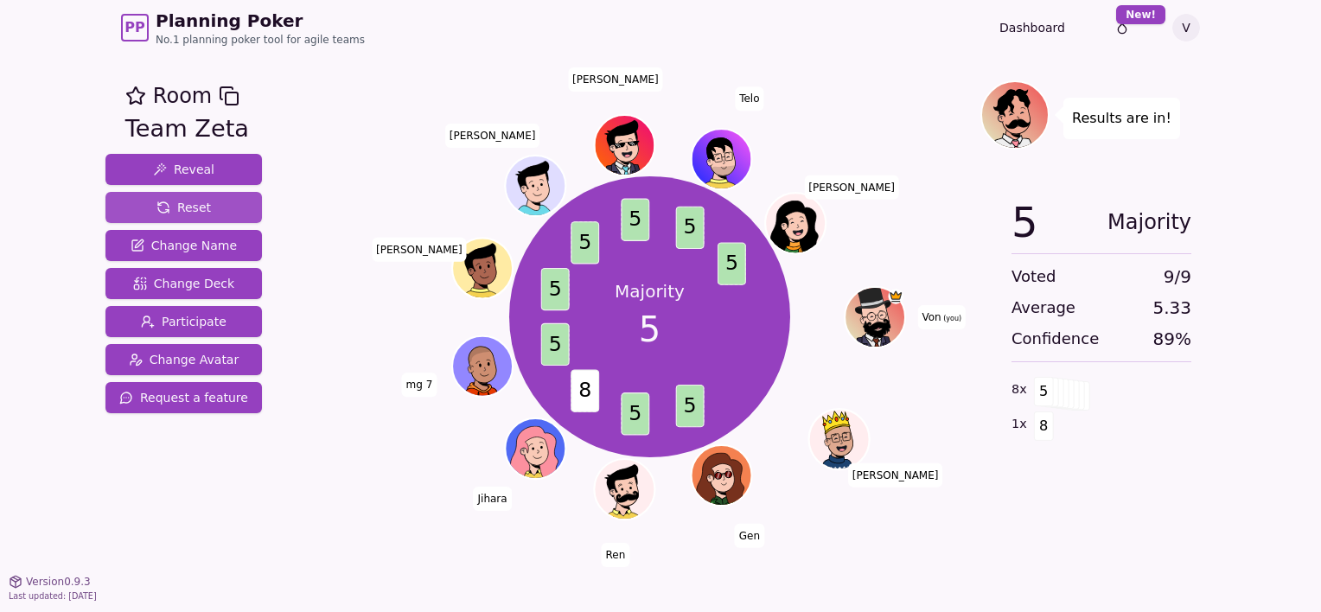
click at [177, 202] on span "Reset" at bounding box center [183, 207] width 54 height 17
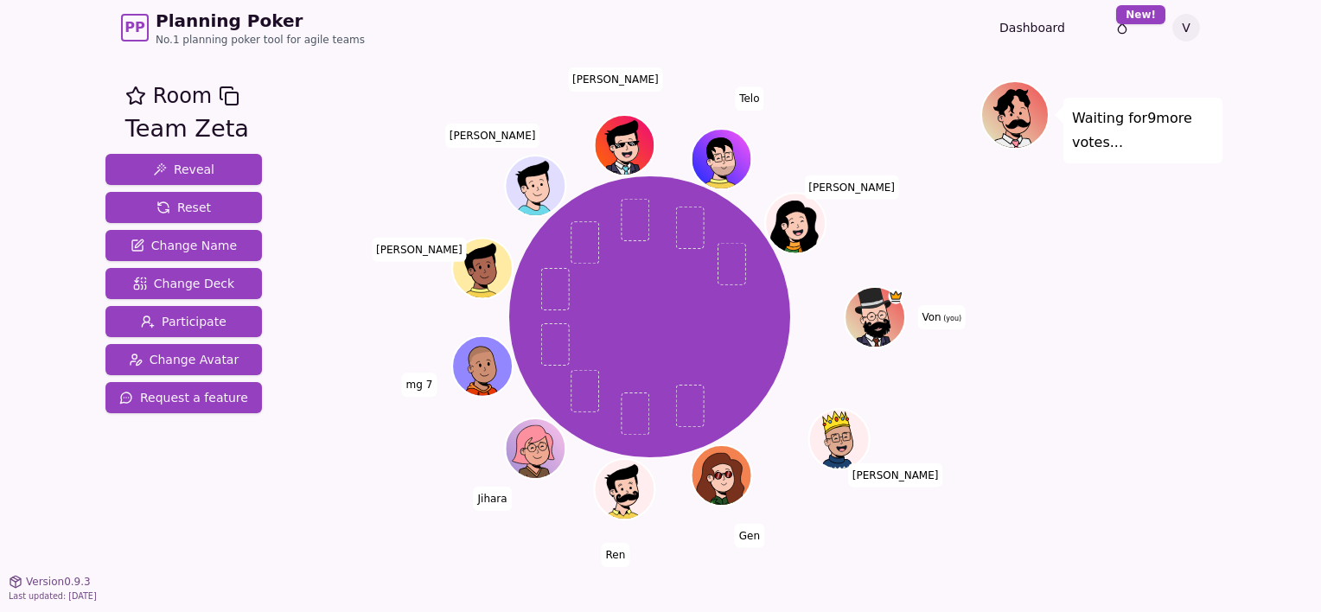
drag, startPoint x: 626, startPoint y: 144, endPoint x: 644, endPoint y: 91, distance: 56.6
click at [644, 91] on div at bounding box center [649, 95] width 661 height 31
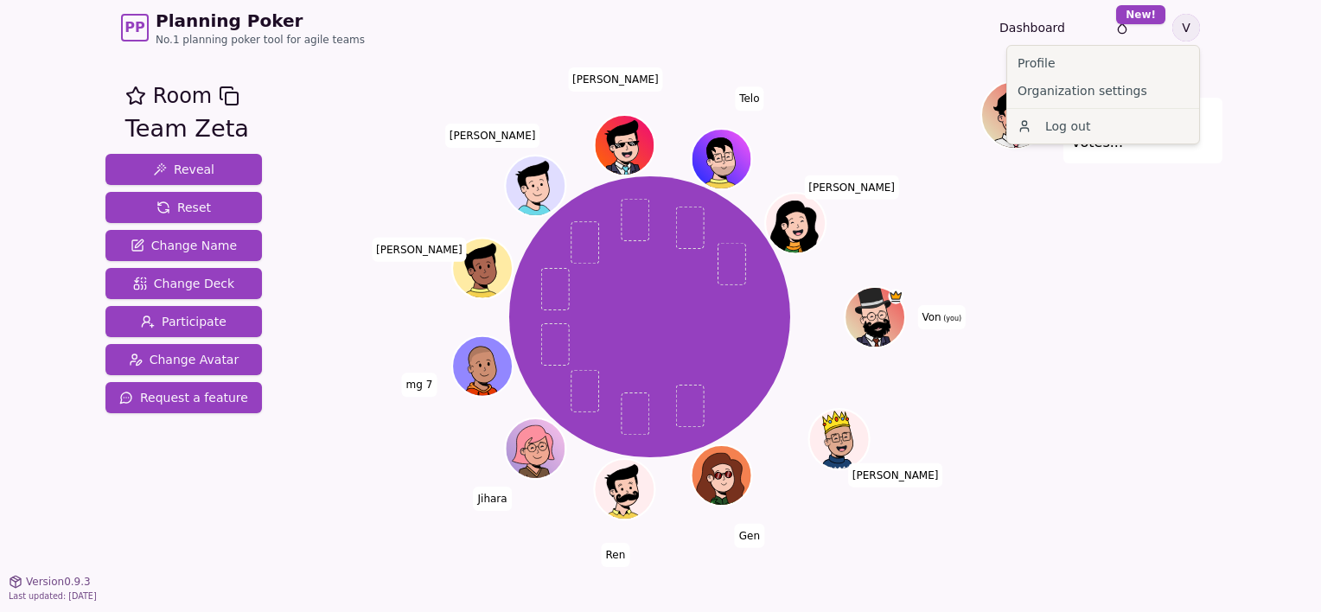
click at [1191, 24] on html "PP Planning Poker No.1 planning poker tool for agile teams Dashboard Toggle the…" at bounding box center [660, 306] width 1321 height 612
click at [767, 100] on html "PP Planning Poker No.1 planning poker tool for agile teams Dashboard Toggle the…" at bounding box center [660, 306] width 1321 height 612
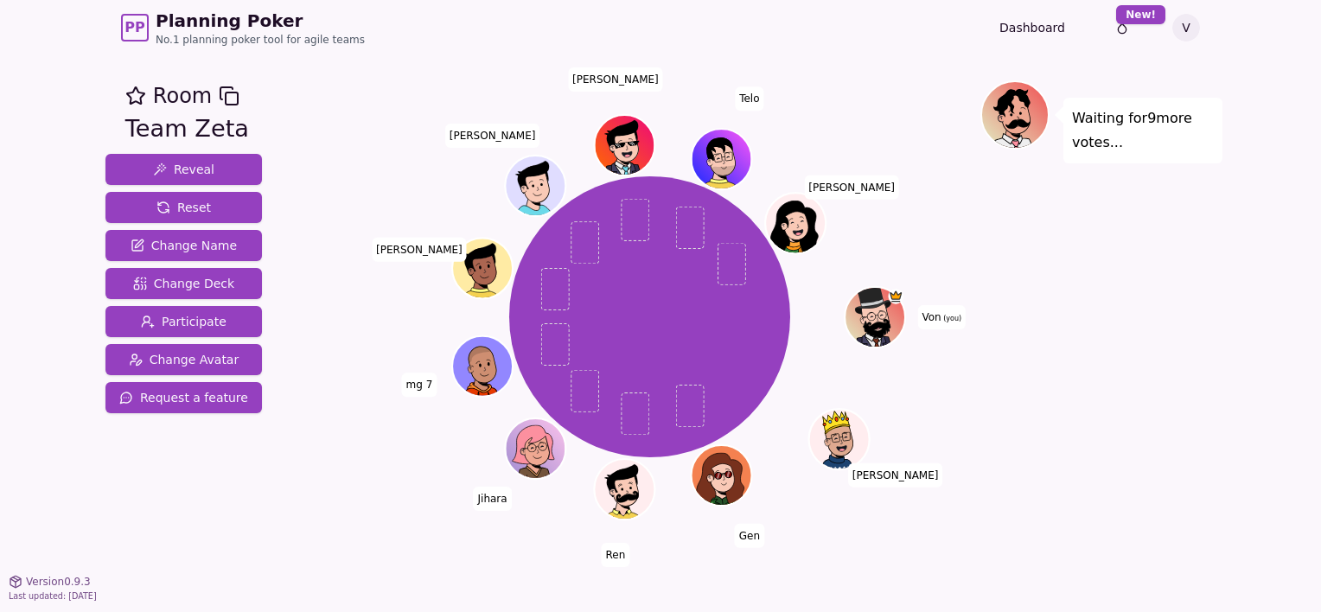
drag, startPoint x: 635, startPoint y: 157, endPoint x: 1050, endPoint y: 363, distance: 463.9
click at [1050, 363] on div "Waiting for 9 more votes..." at bounding box center [1101, 317] width 242 height 475
